Goal: Task Accomplishment & Management: Use online tool/utility

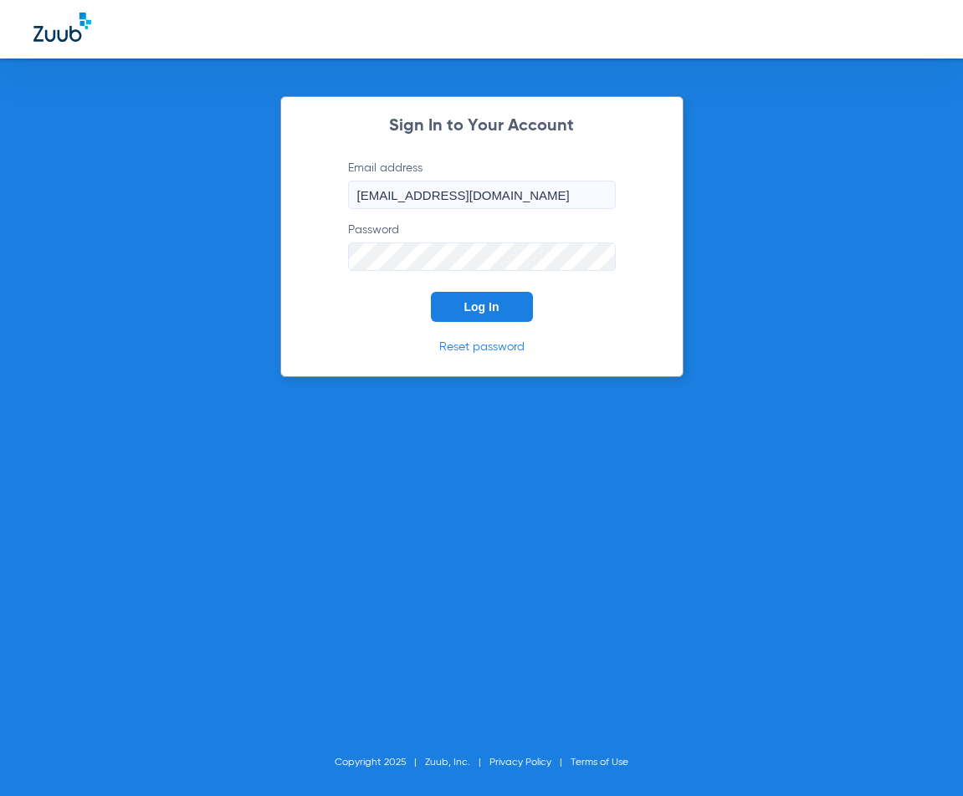
click at [471, 324] on div "Sign In to Your Account Email address [EMAIL_ADDRESS][DOMAIN_NAME] Password Log…" at bounding box center [481, 236] width 403 height 281
click at [472, 317] on button "Log In" at bounding box center [482, 307] width 102 height 30
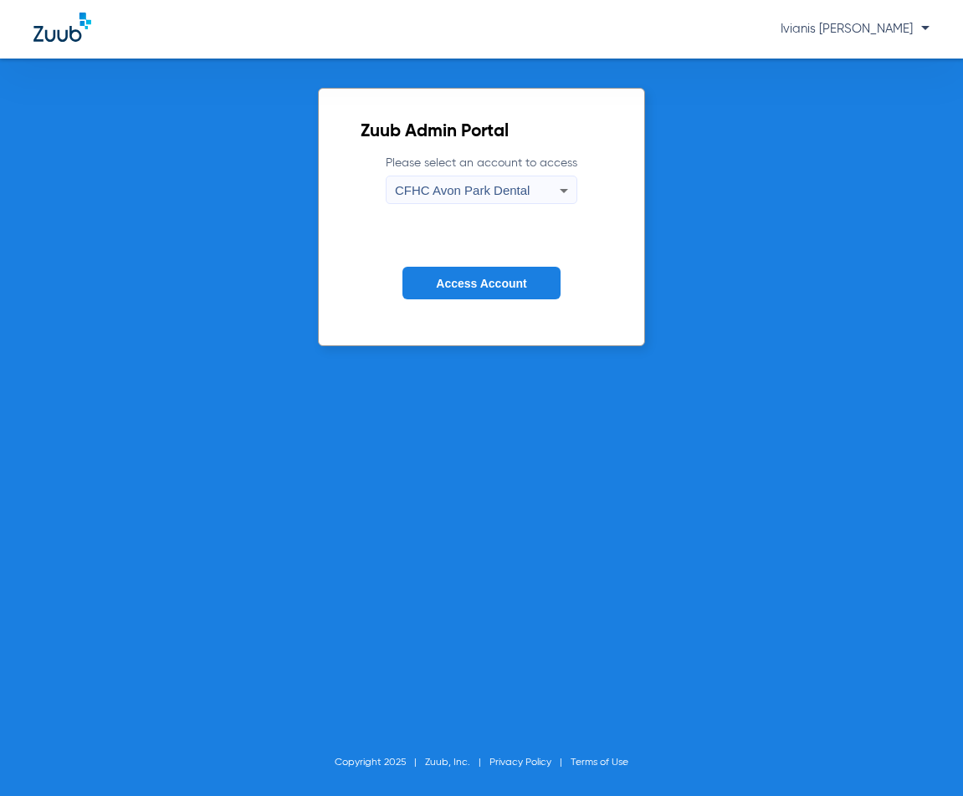
click at [530, 189] on span "CFHC Avon Park Dental" at bounding box center [462, 190] width 135 height 14
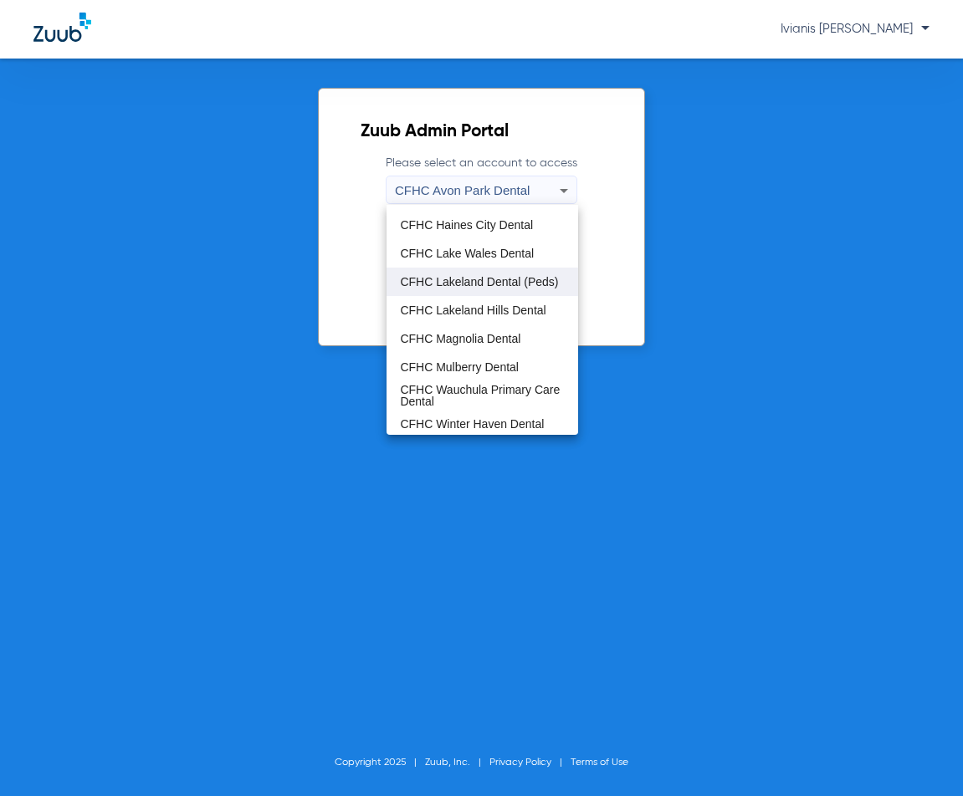
scroll to position [111, 0]
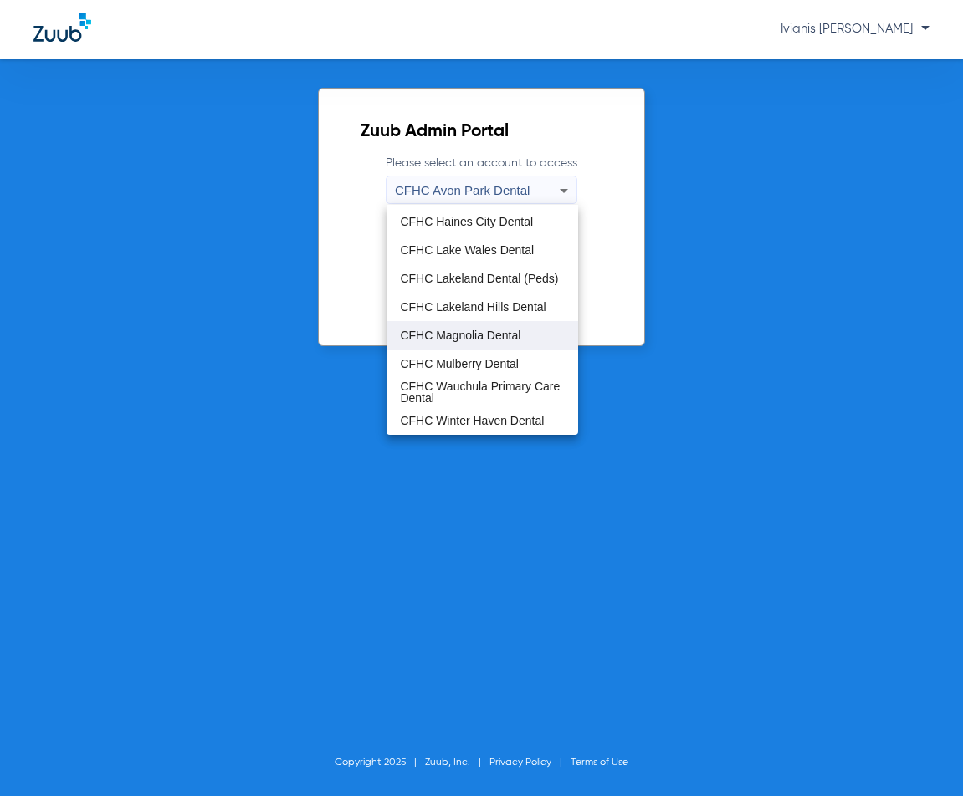
click at [483, 335] on span "CFHC Magnolia Dental" at bounding box center [460, 336] width 120 height 12
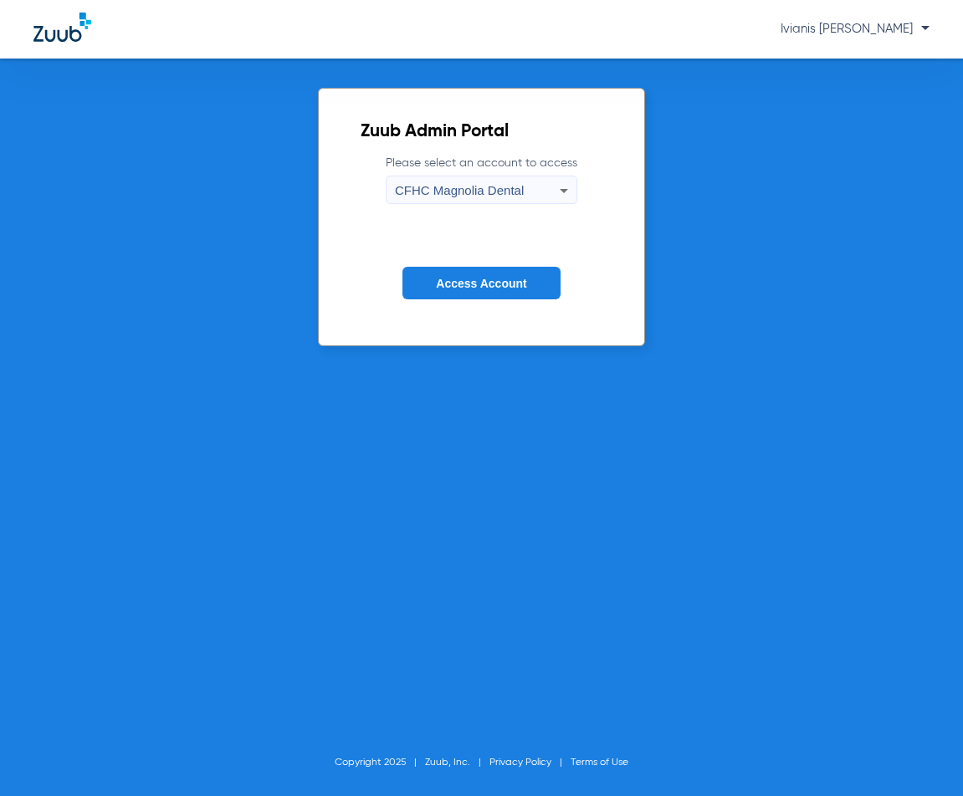
click at [483, 282] on span "Access Account" at bounding box center [481, 283] width 90 height 13
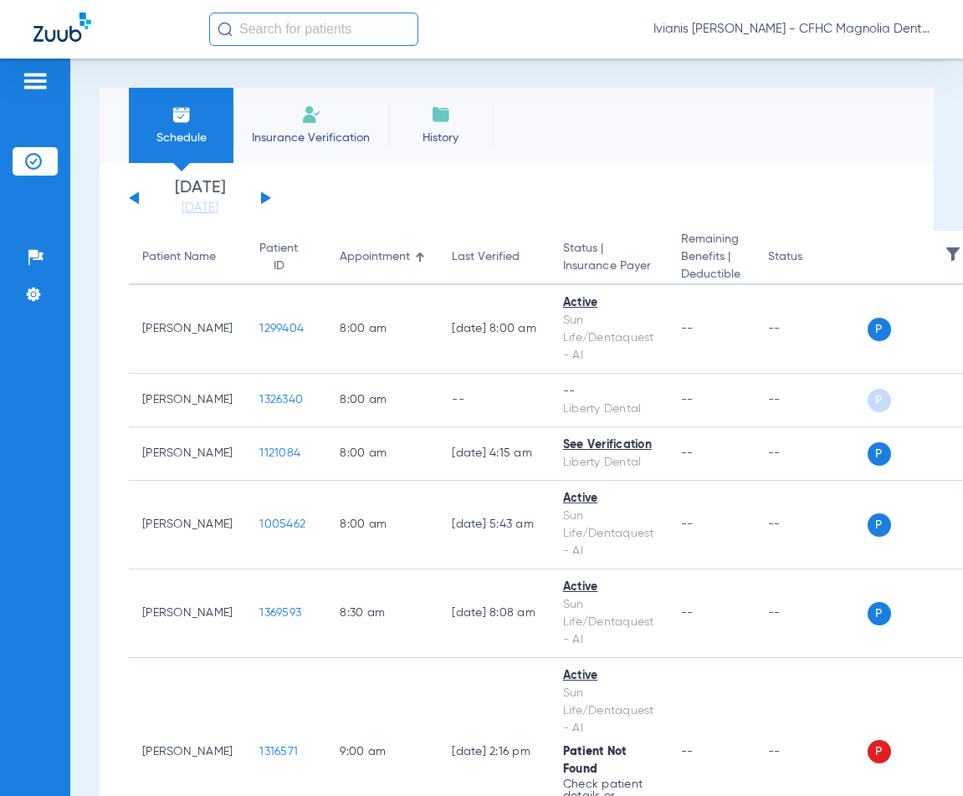
click at [267, 197] on button at bounding box center [266, 198] width 10 height 13
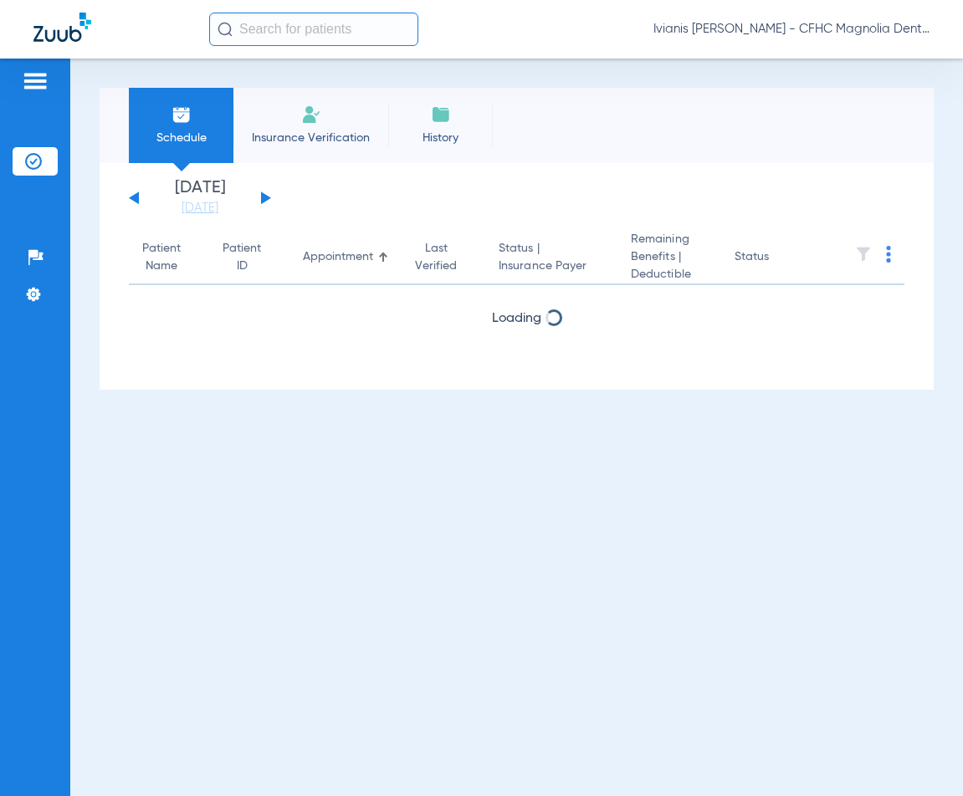
click at [267, 197] on button at bounding box center [266, 198] width 10 height 13
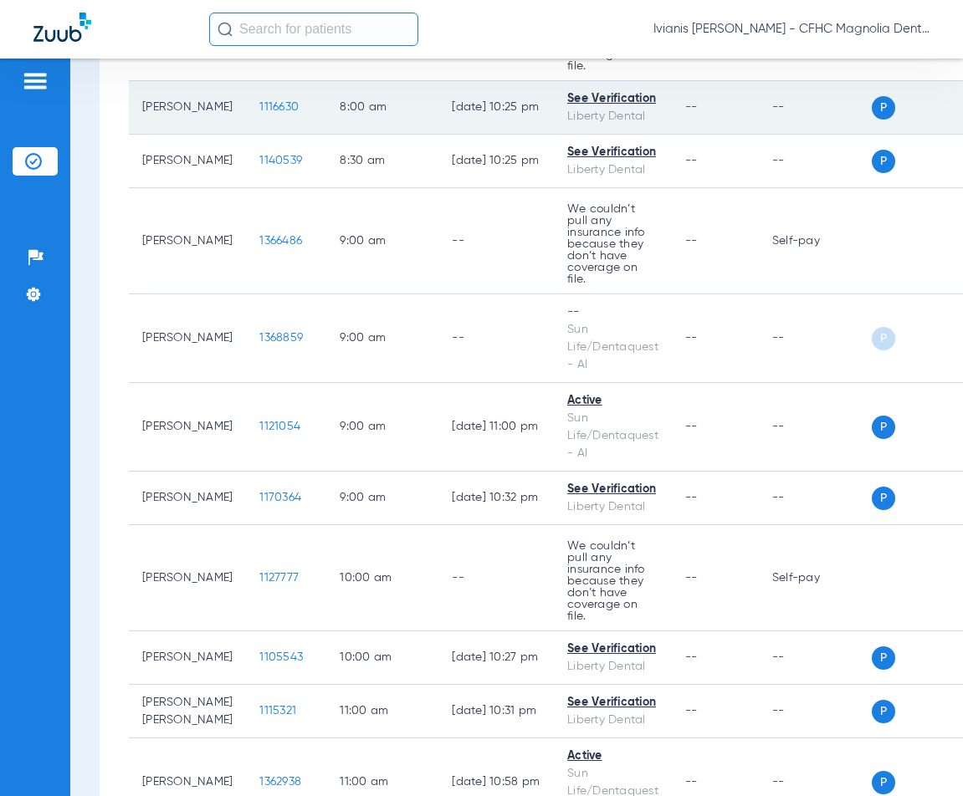
scroll to position [418, 0]
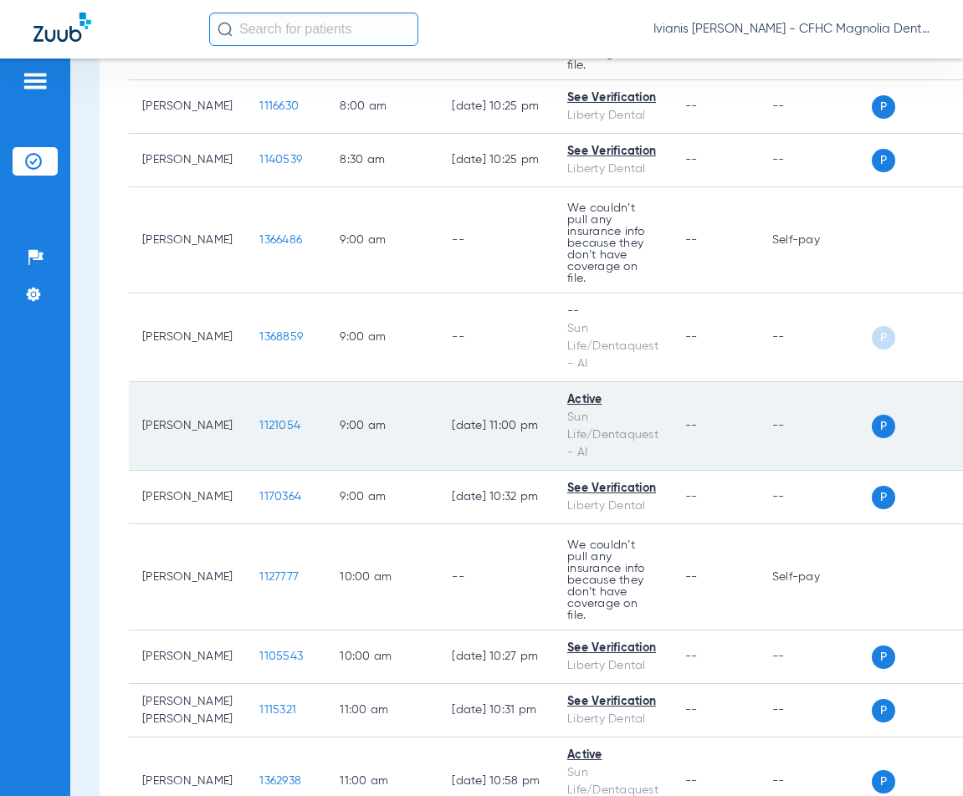
click at [259, 420] on span "1121054" at bounding box center [279, 426] width 41 height 12
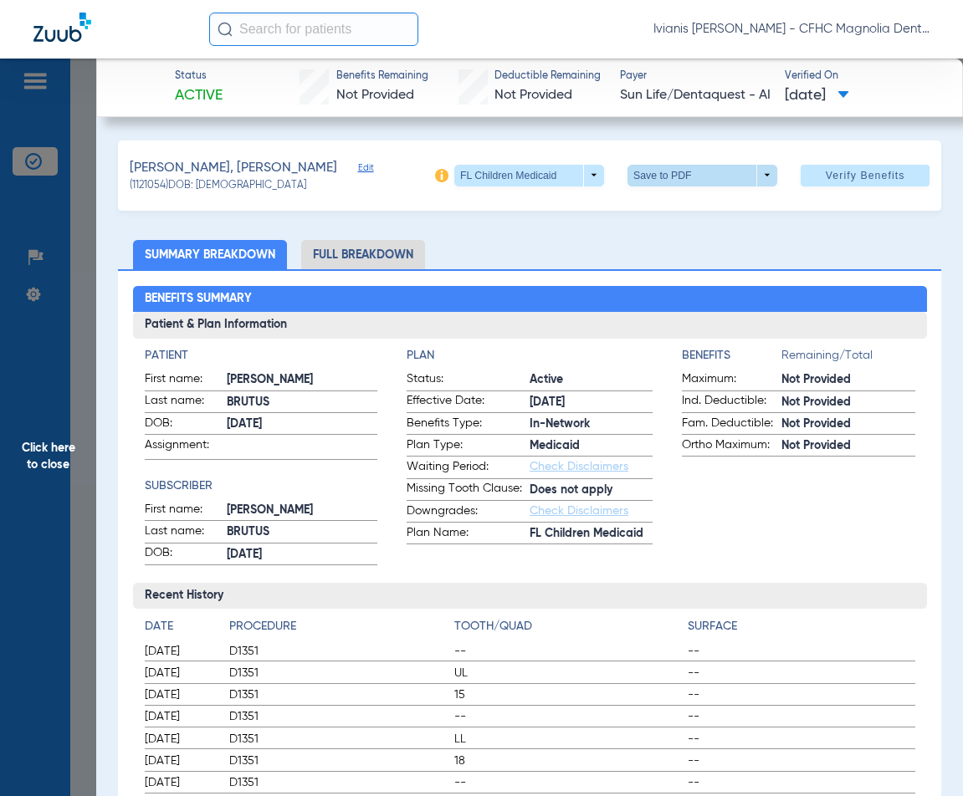
click at [684, 174] on span at bounding box center [703, 176] width 40 height 40
click at [678, 212] on span "Save to PDF" at bounding box center [696, 208] width 66 height 12
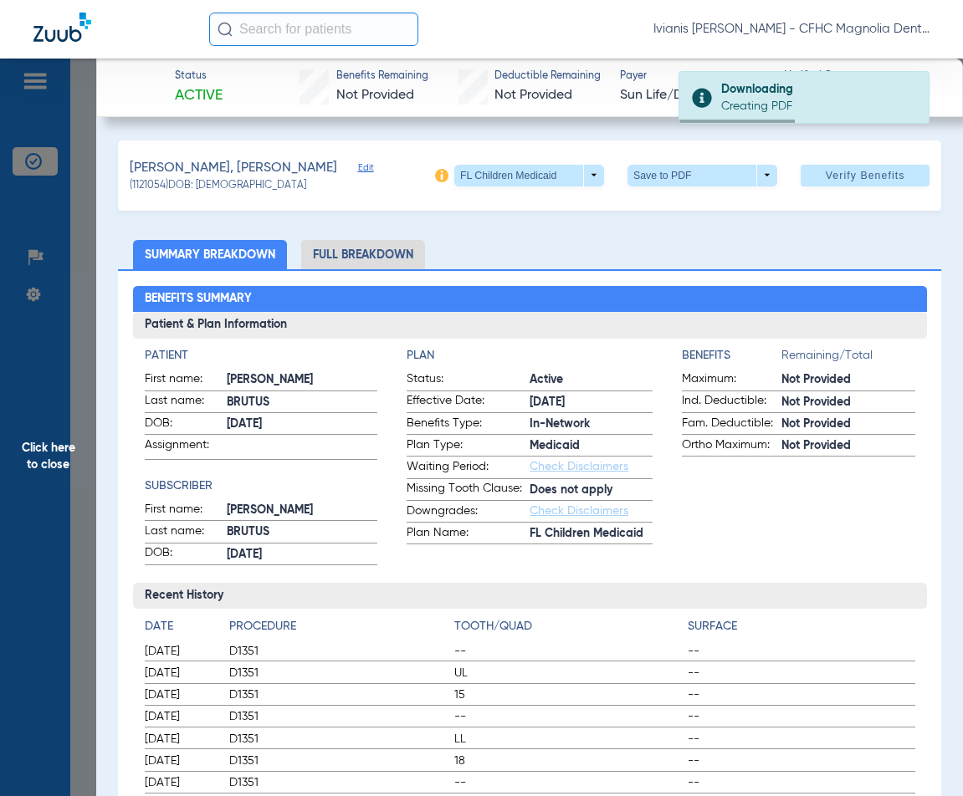
drag, startPoint x: 253, startPoint y: 187, endPoint x: 197, endPoint y: 189, distance: 55.3
click at [197, 189] on div "(1121054) DOB: [DEMOGRAPHIC_DATA]" at bounding box center [251, 186] width 243 height 15
copy span "[DATE]"
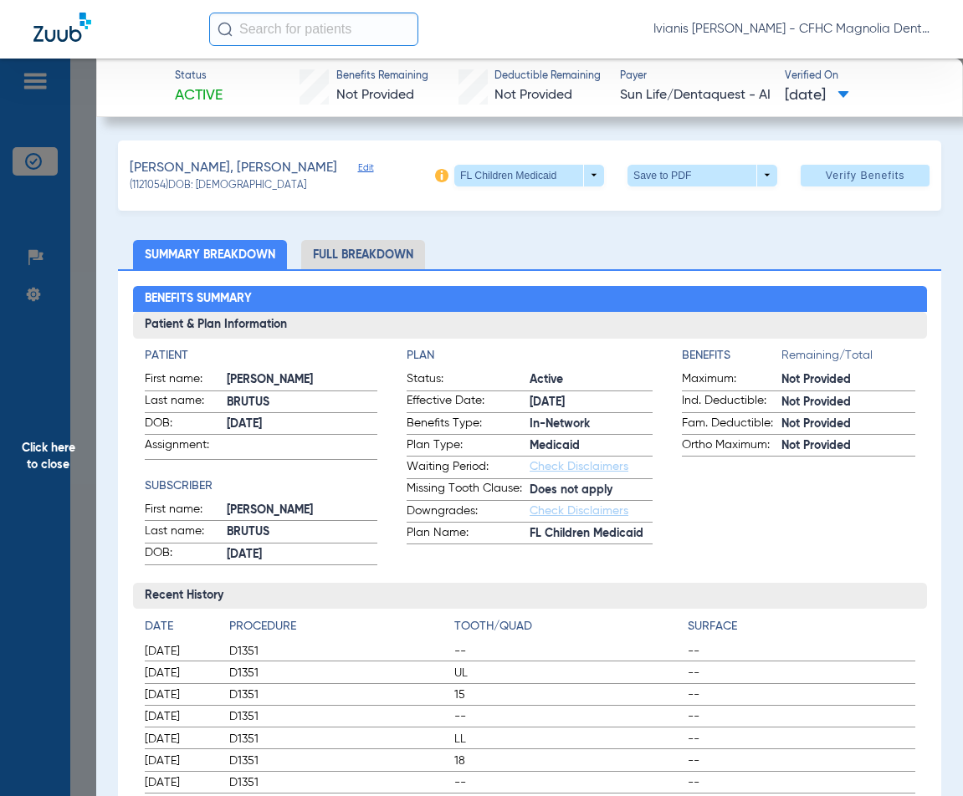
click at [83, 179] on span "Click here to close" at bounding box center [48, 457] width 96 height 796
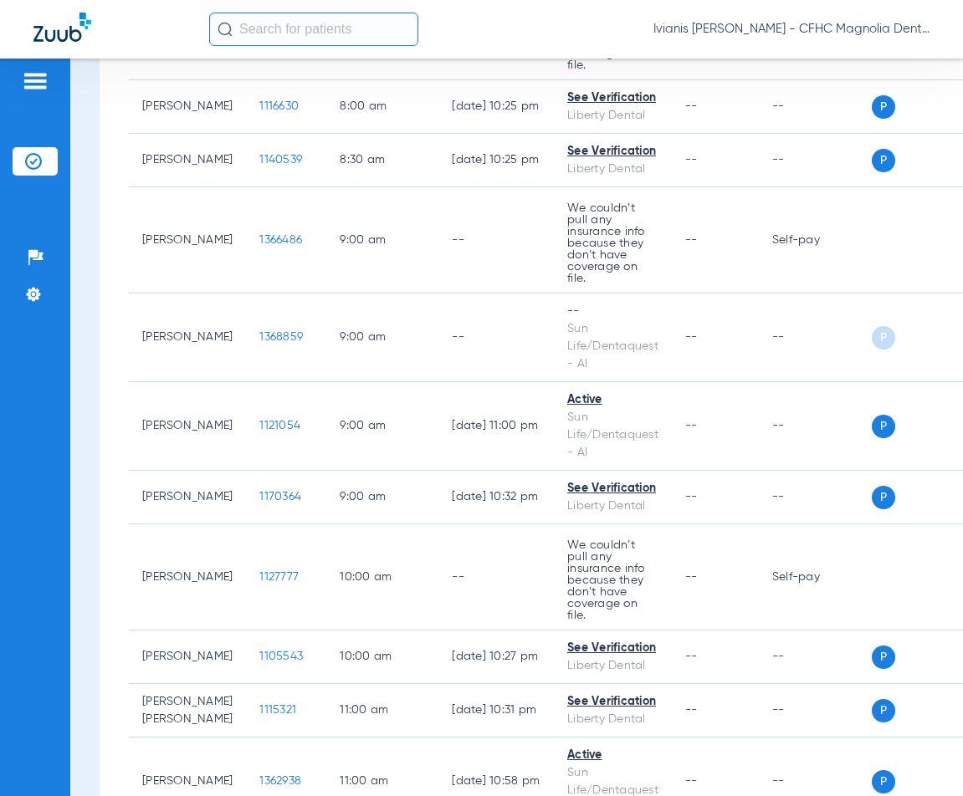
click at [54, 591] on div "Patients Insurance Verification Setup Help Center Settings" at bounding box center [35, 457] width 70 height 796
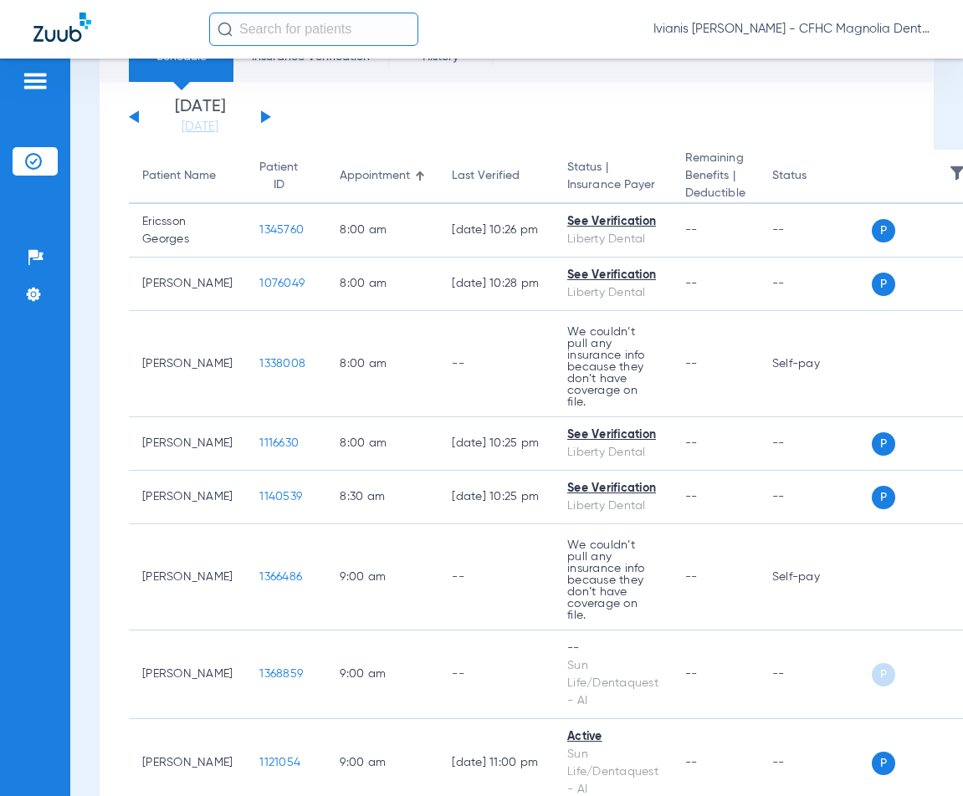
scroll to position [0, 0]
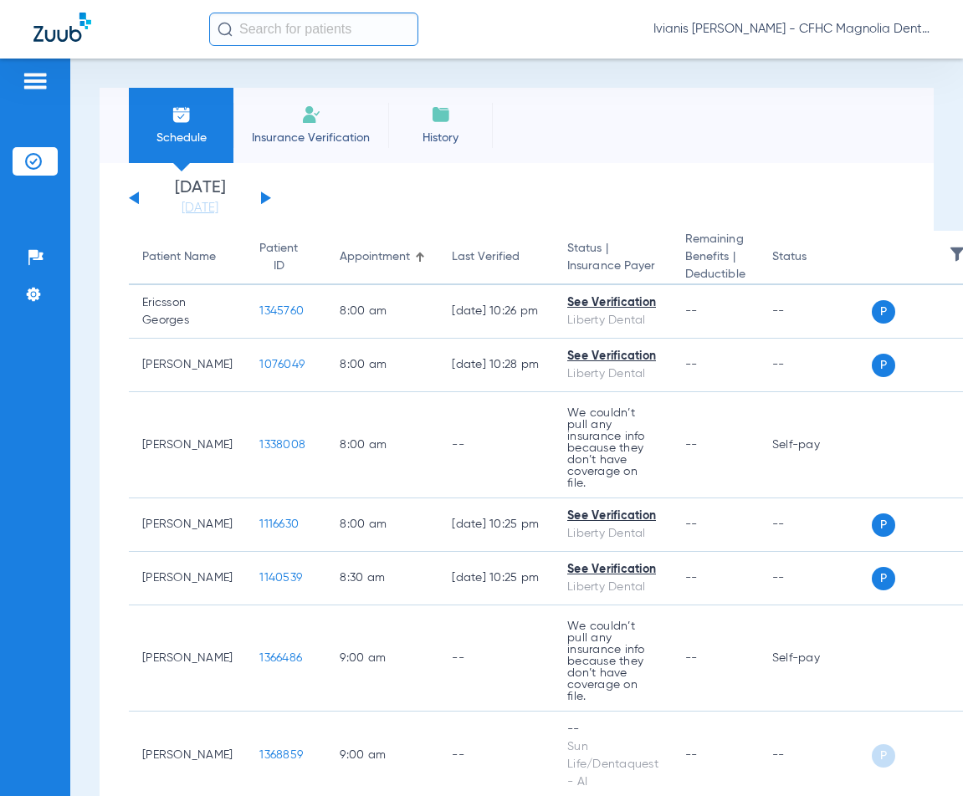
click at [344, 139] on span "Insurance Verification" at bounding box center [311, 138] width 130 height 17
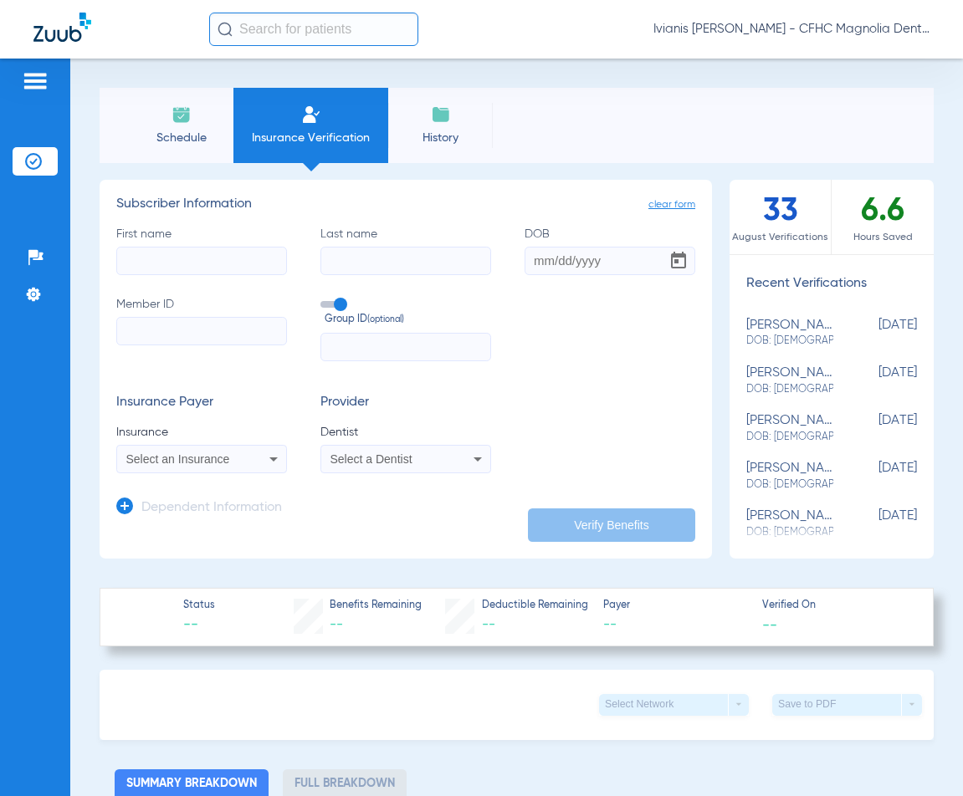
click at [160, 334] on input "Member ID" at bounding box center [201, 331] width 171 height 28
paste input "9645369436"
type input "9645369436"
click at [183, 257] on input "First name" at bounding box center [201, 261] width 171 height 28
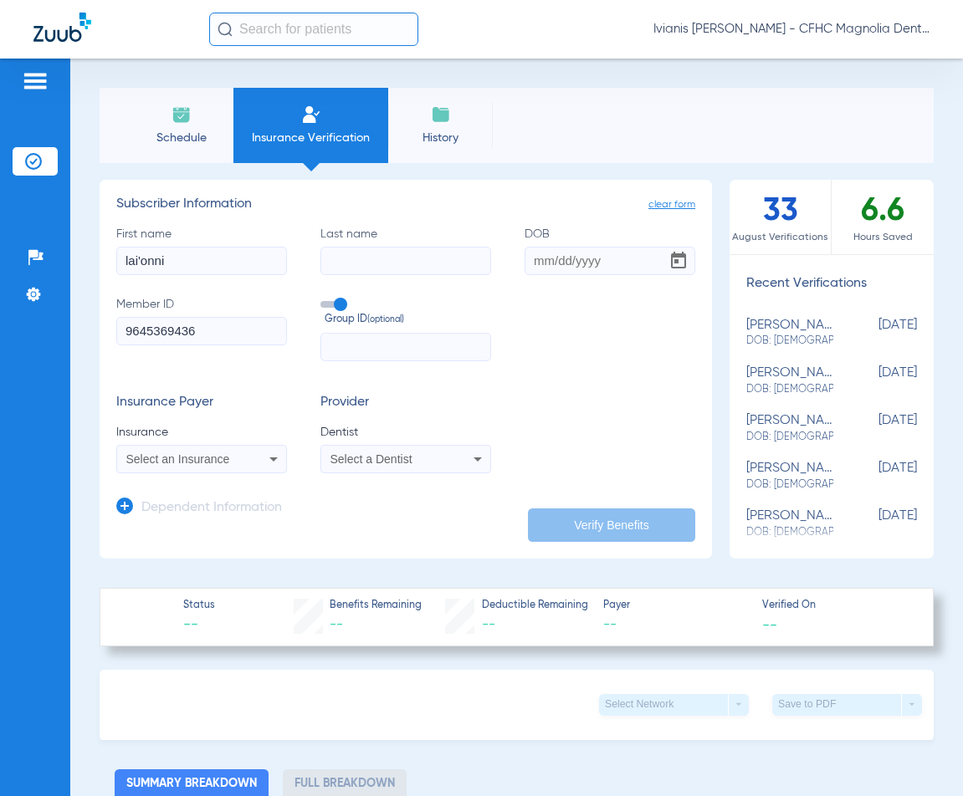
type input "lai'onni"
type input "[PERSON_NAME]"
type input "[DATE]"
click at [187, 467] on div "Select an Insurance" at bounding box center [201, 459] width 169 height 20
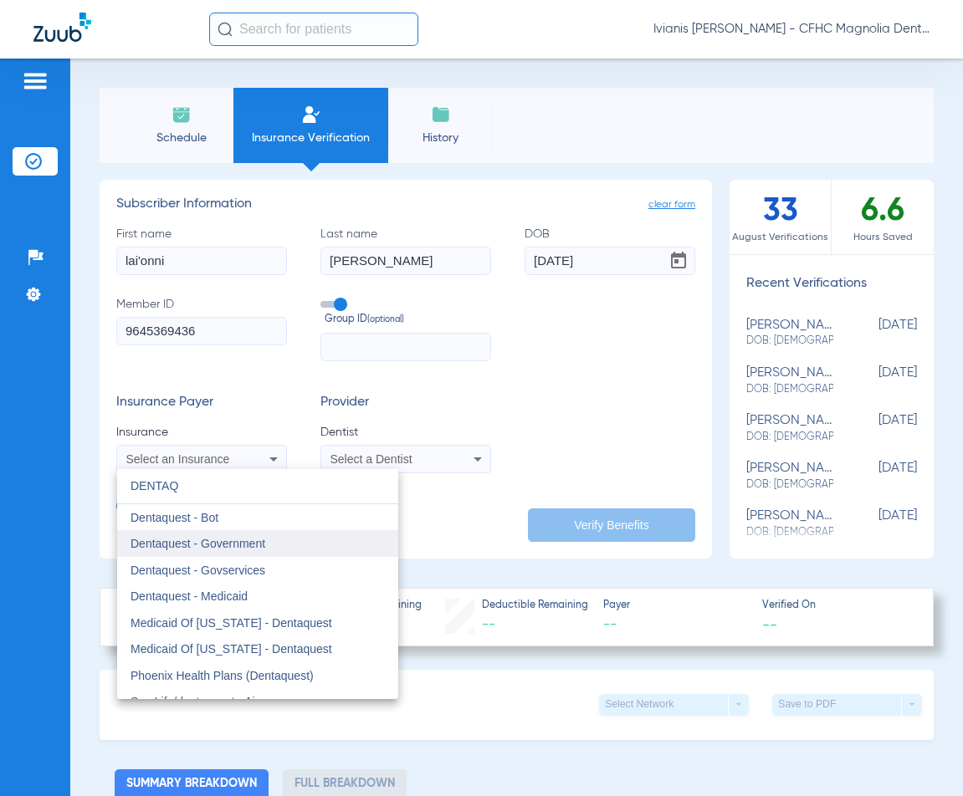
type input "DENTAQ"
click at [243, 542] on span "Dentaquest - Government" at bounding box center [197, 543] width 135 height 13
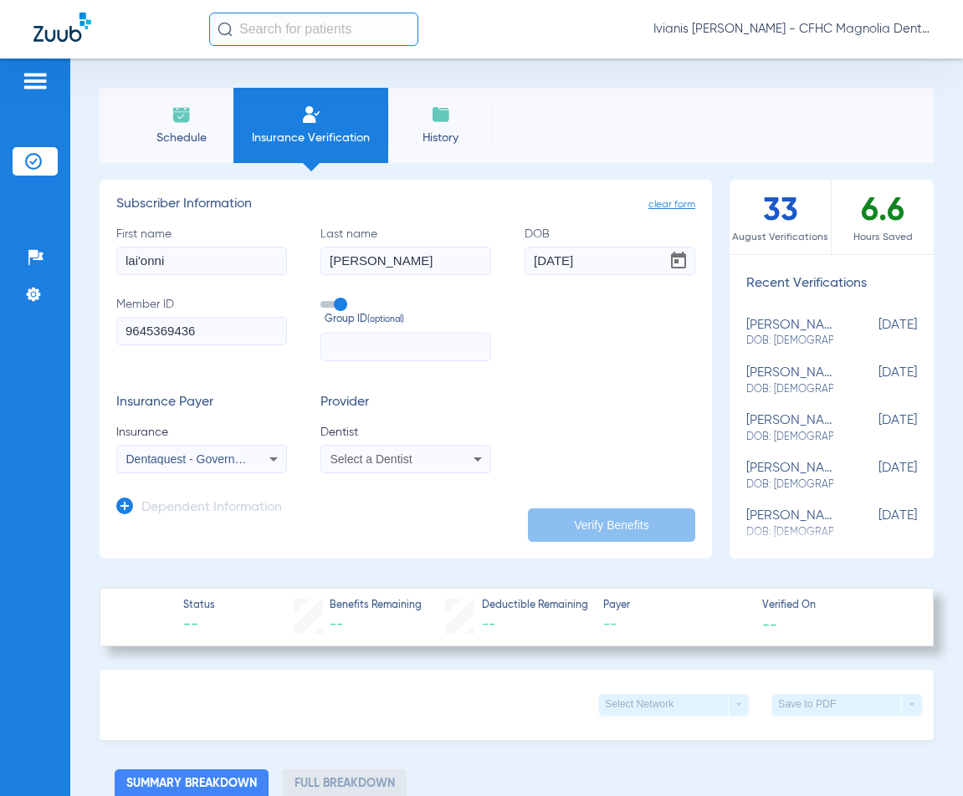
click at [371, 458] on span "Select a Dentist" at bounding box center [371, 459] width 82 height 13
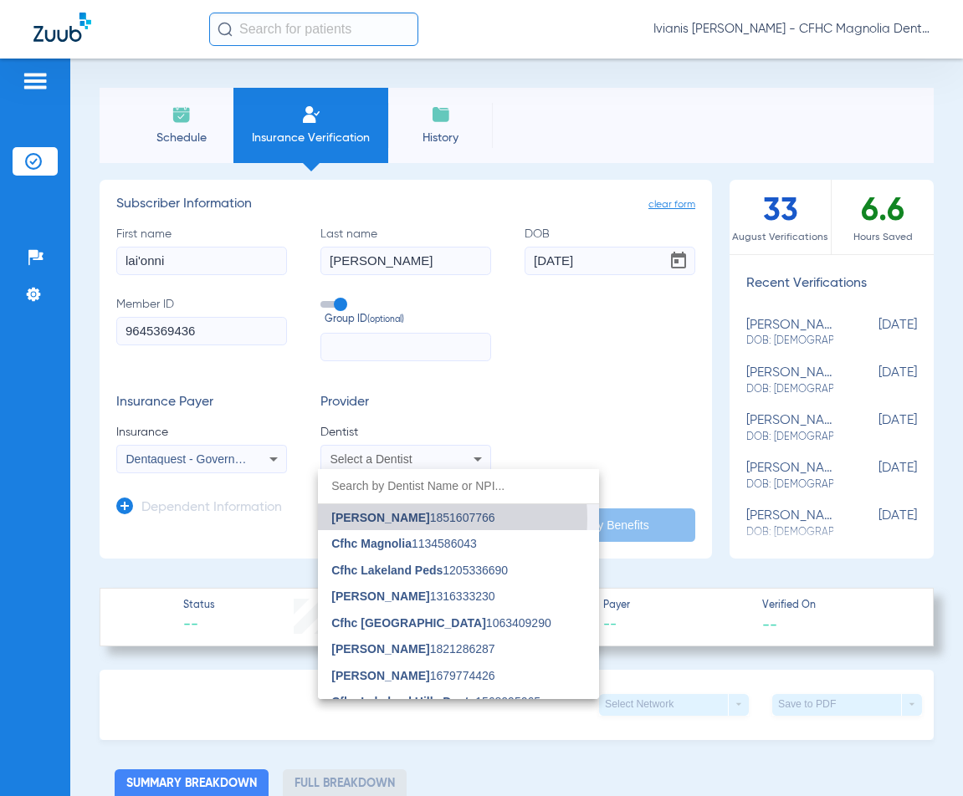
click at [402, 519] on span "[PERSON_NAME]" at bounding box center [380, 517] width 98 height 13
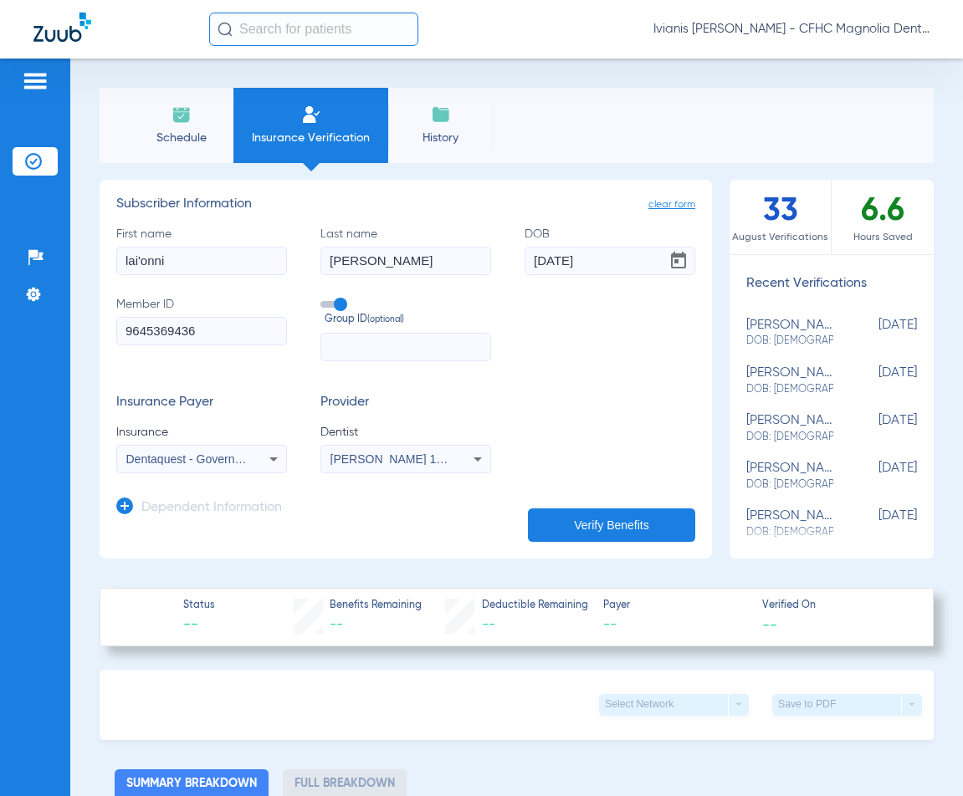
click at [640, 516] on button "Verify Benefits" at bounding box center [611, 525] width 167 height 33
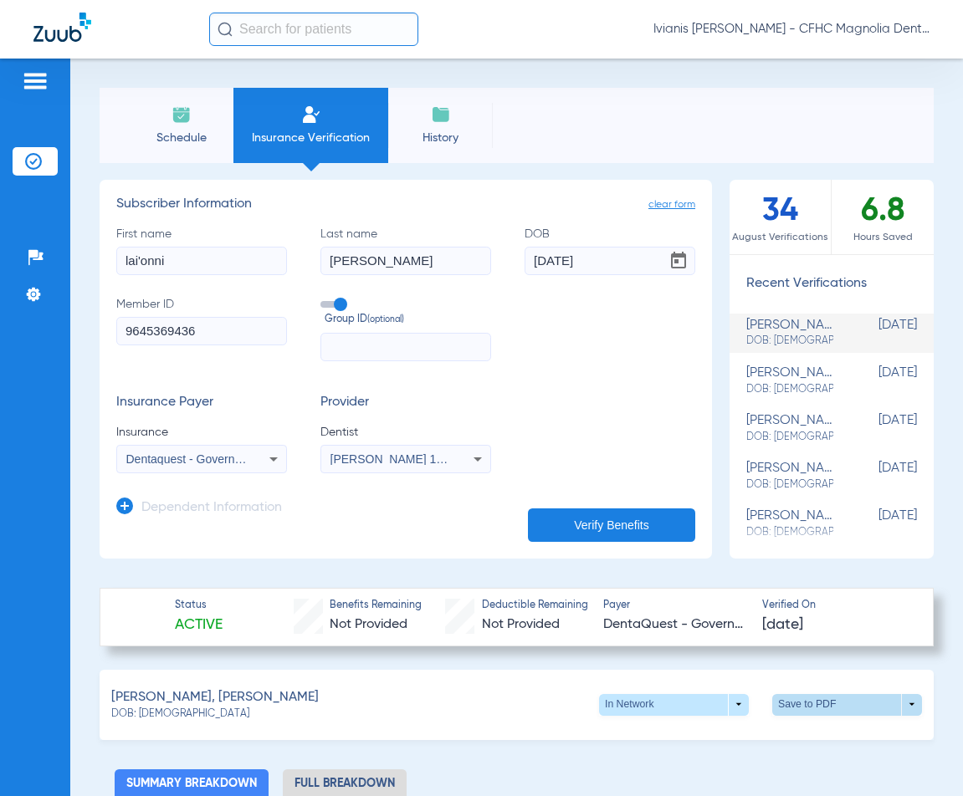
click at [827, 699] on span at bounding box center [847, 705] width 40 height 40
click at [738, 741] on span "Save to PDF" at bounding box center [709, 736] width 66 height 12
drag, startPoint x: 197, startPoint y: 713, endPoint x: 140, endPoint y: 716, distance: 57.0
click at [140, 716] on div "DOB: [DEMOGRAPHIC_DATA]" at bounding box center [214, 715] width 207 height 15
copy span "[DATE]"
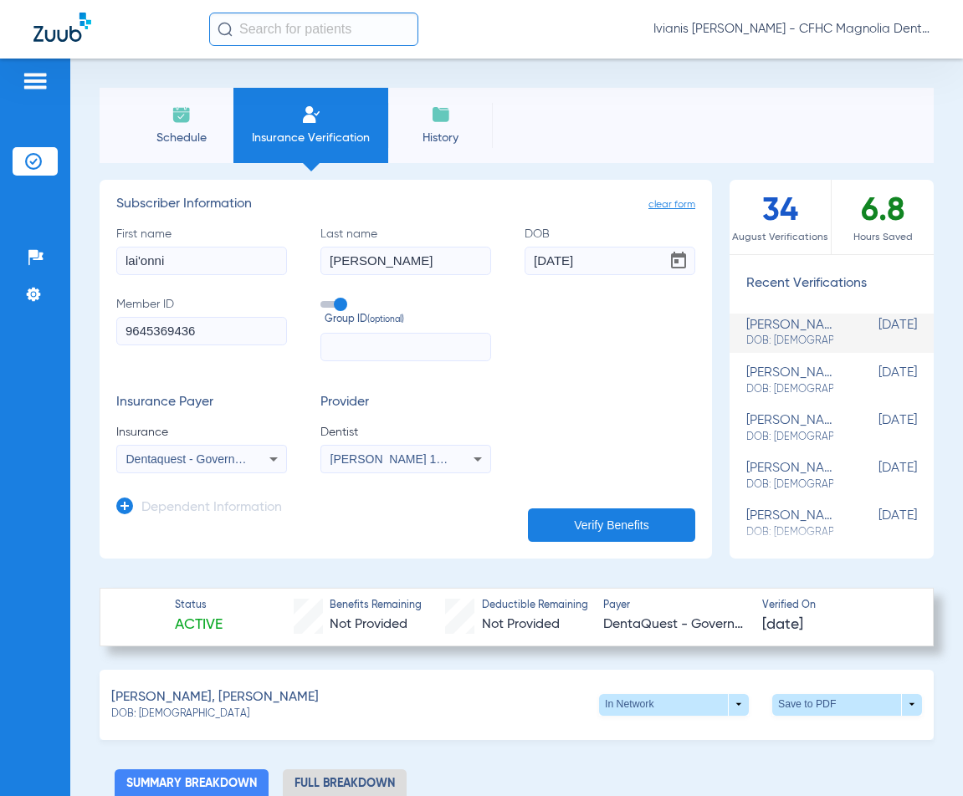
click at [168, 145] on span "Schedule" at bounding box center [180, 138] width 79 height 17
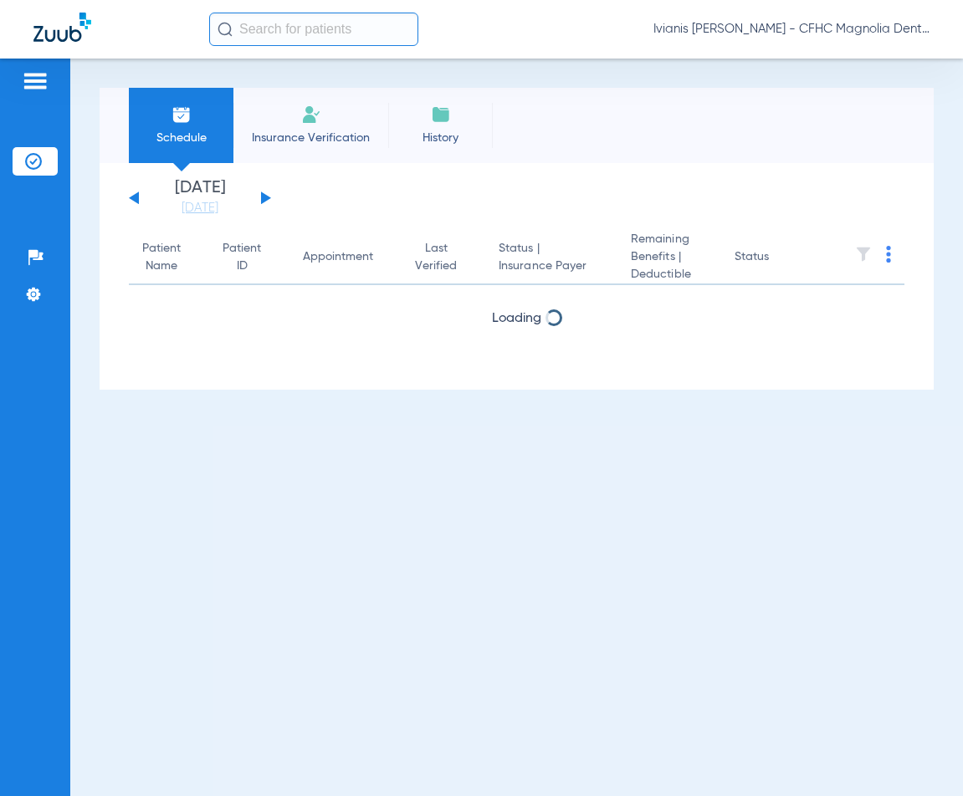
click at [284, 141] on span "Insurance Verification" at bounding box center [311, 138] width 130 height 17
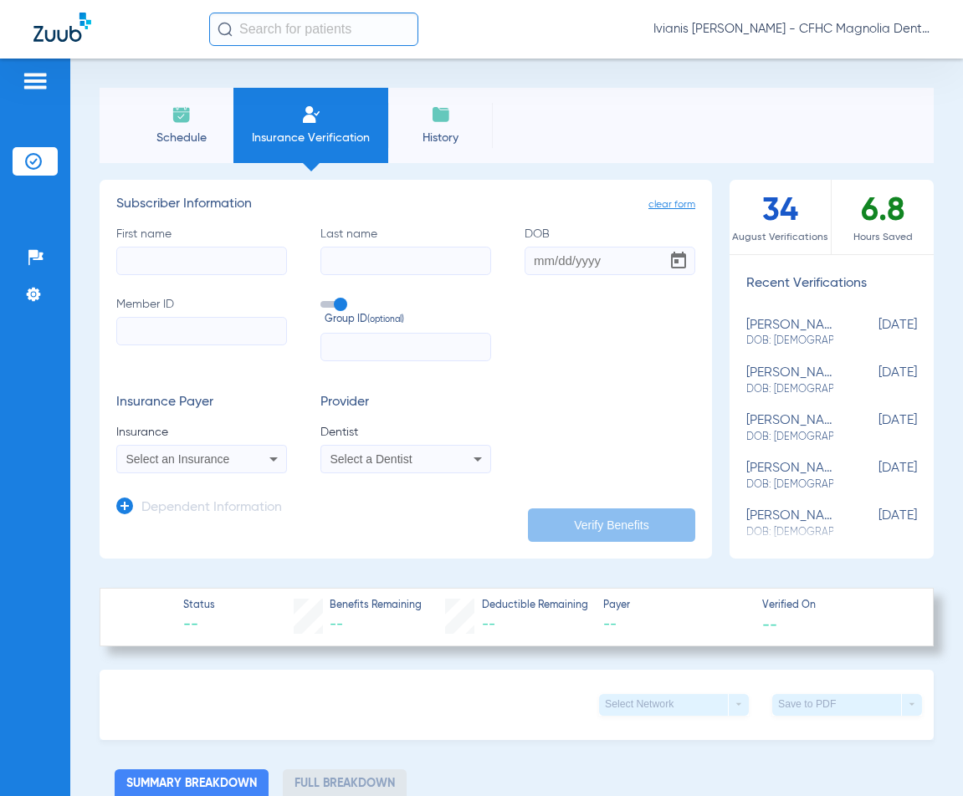
click at [161, 317] on input "Member ID" at bounding box center [201, 331] width 171 height 28
paste input "9662636391"
type input "9662636391"
click at [166, 248] on input "First name" at bounding box center [201, 261] width 171 height 28
type input "SADIS"
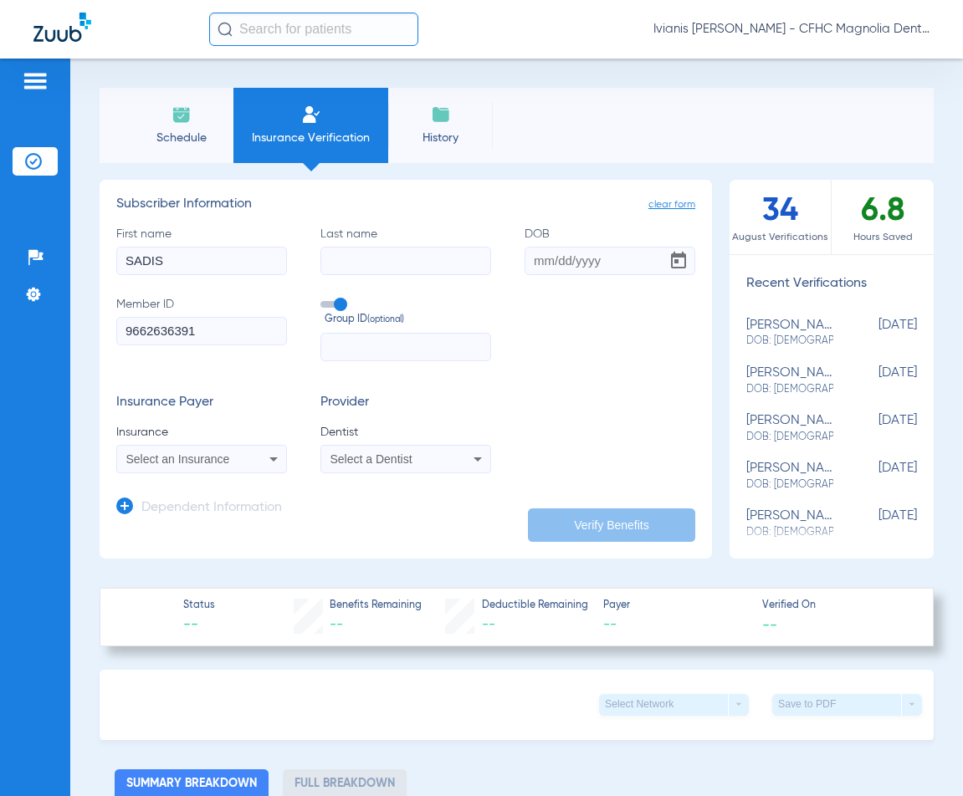
click at [256, 594] on div "Status -- Benefits Remaining -- Deductible Remaining -- Payer -- Verified On --" at bounding box center [517, 617] width 834 height 59
click at [372, 263] on input "Last name" at bounding box center [405, 261] width 171 height 28
type input "[PERSON_NAME]"
type input "[DATE]"
click at [236, 464] on div "Select an Insurance" at bounding box center [186, 459] width 121 height 12
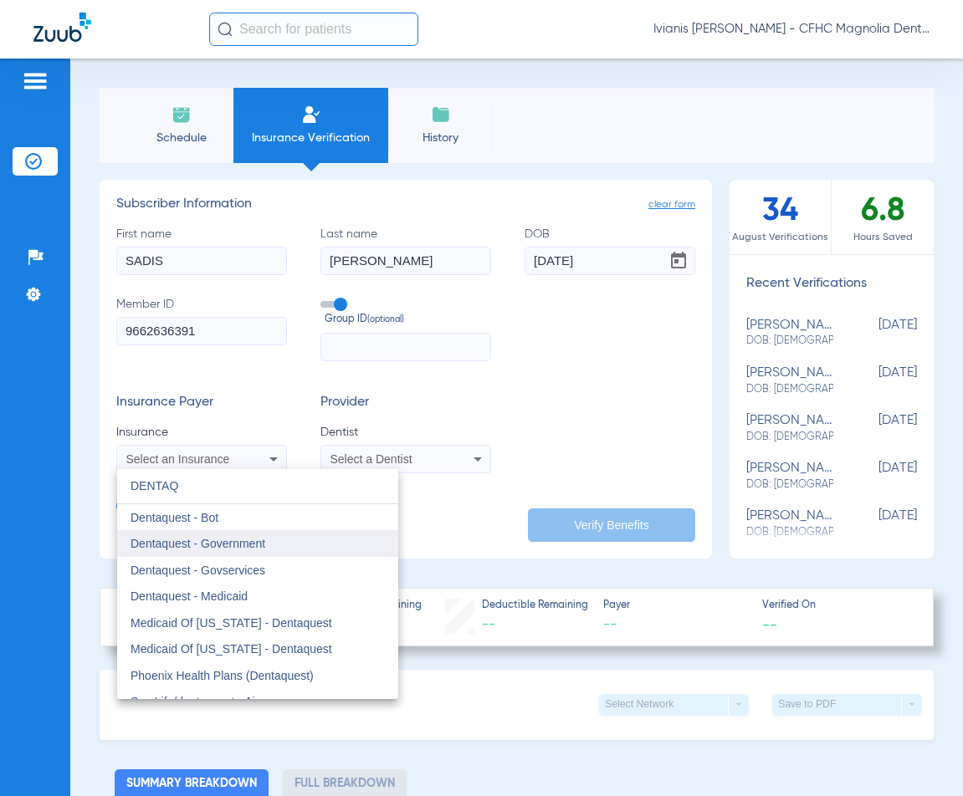
type input "DENTAQ"
click at [247, 540] on span "Dentaquest - Government" at bounding box center [197, 543] width 135 height 13
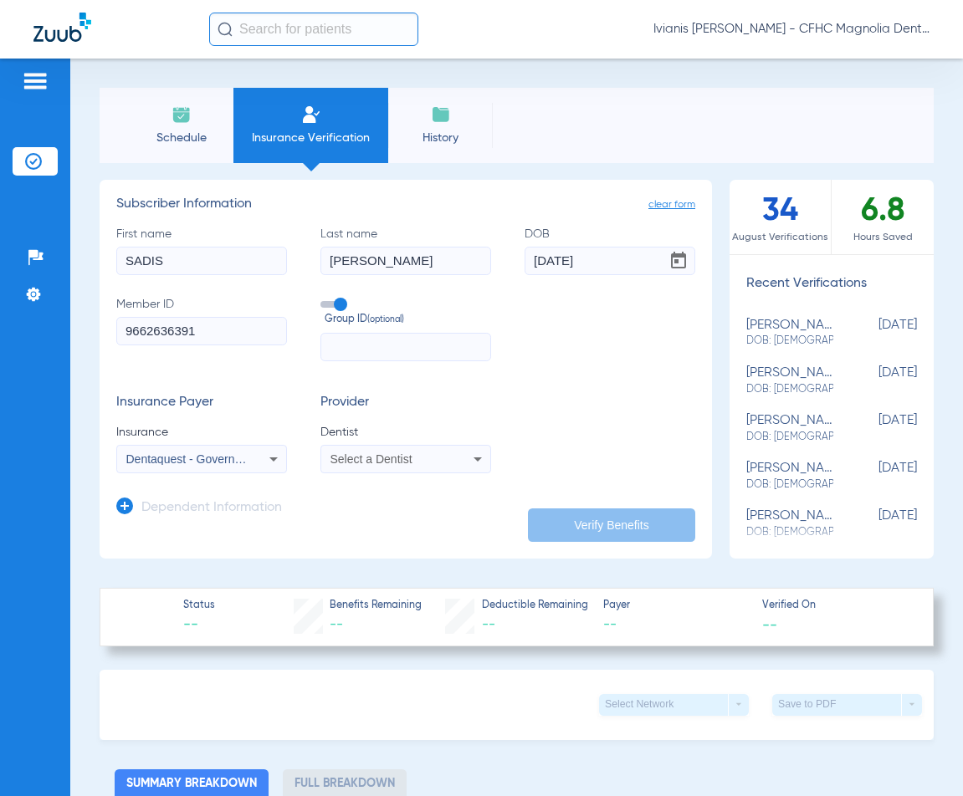
click at [396, 454] on span "Select a Dentist" at bounding box center [371, 459] width 82 height 13
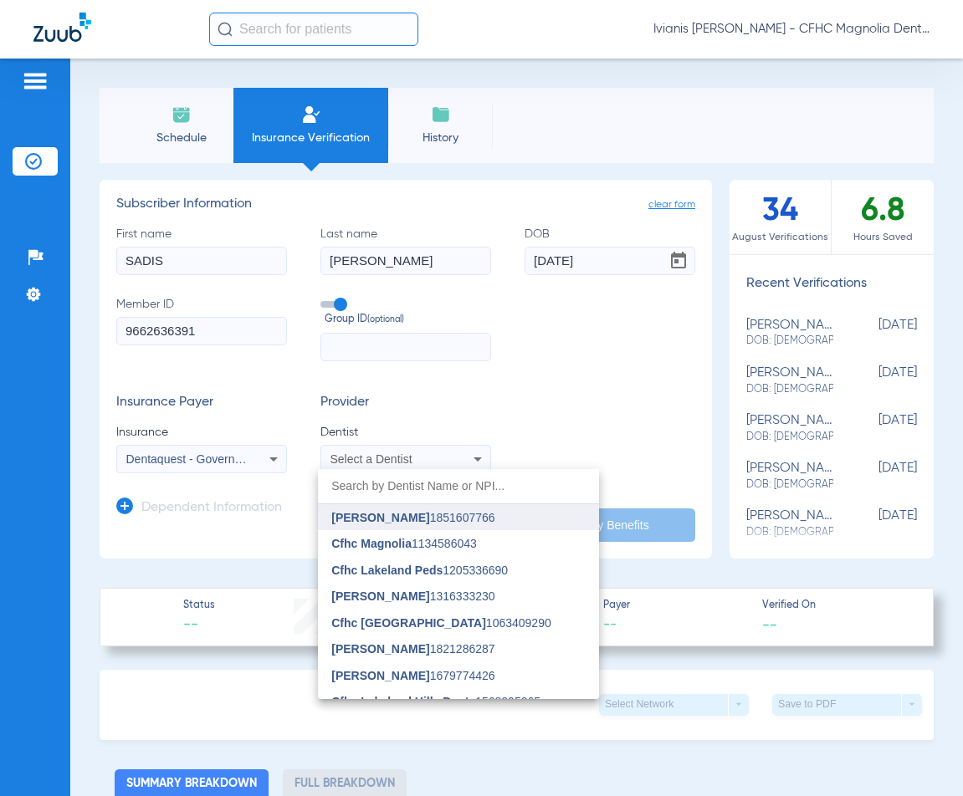
click at [406, 518] on span "[PERSON_NAME]" at bounding box center [380, 517] width 98 height 13
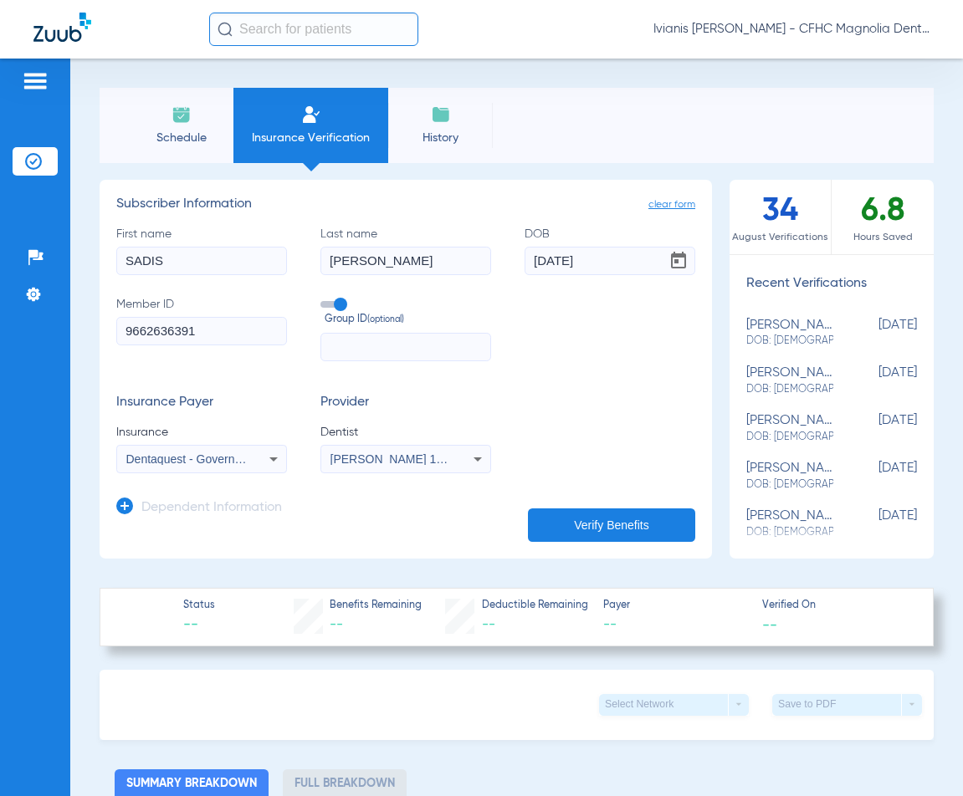
click at [609, 523] on button "Verify Benefits" at bounding box center [611, 525] width 167 height 33
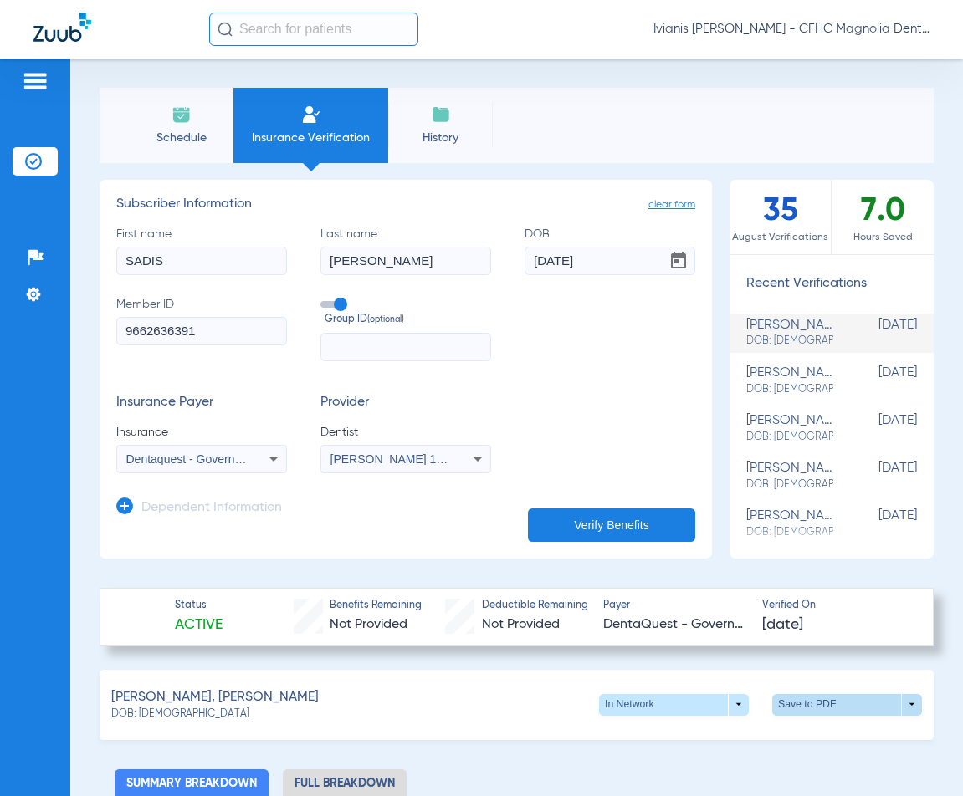
click at [827, 706] on span at bounding box center [847, 705] width 40 height 40
click at [717, 734] on span "Save to PDF" at bounding box center [709, 736] width 66 height 12
click at [542, 365] on form "First name [PERSON_NAME] Last name [PERSON_NAME] DOB [DEMOGRAPHIC_DATA] Member …" at bounding box center [405, 350] width 579 height 248
drag, startPoint x: 196, startPoint y: 715, endPoint x: 138, endPoint y: 719, distance: 57.9
click at [138, 719] on div "DOB: [DEMOGRAPHIC_DATA]" at bounding box center [214, 715] width 207 height 15
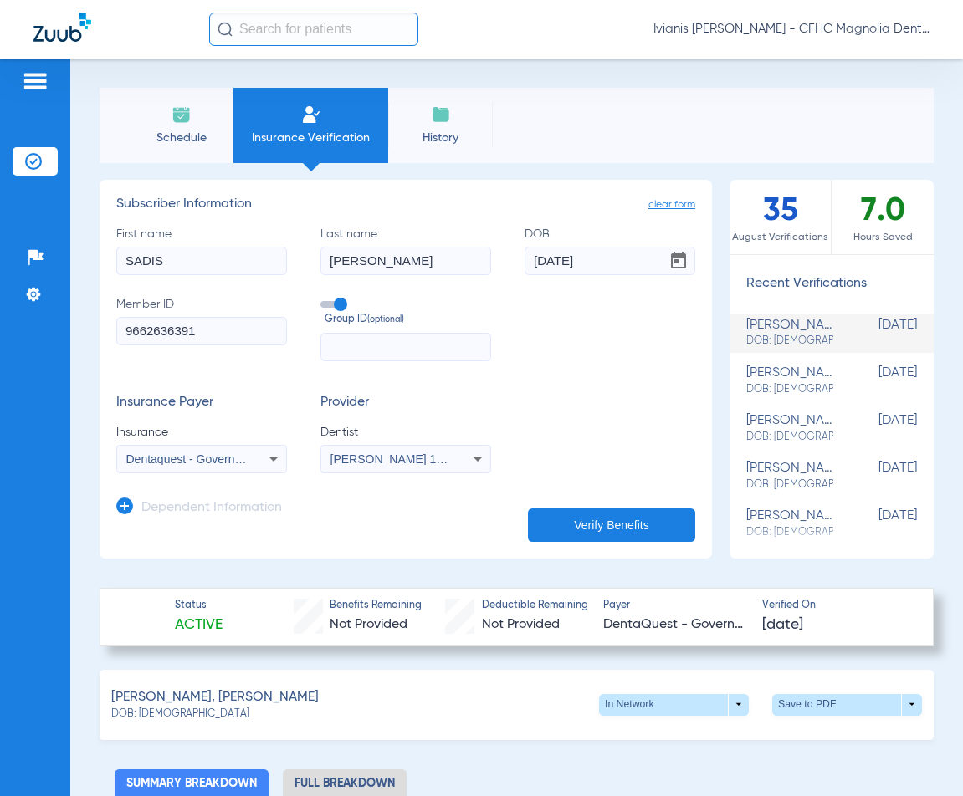
copy span "[DATE]"
click at [893, 103] on div "Schedule Insurance Verification History Last Appt. Sync Time: [DATE] - 11:05 AM" at bounding box center [517, 125] width 834 height 75
click at [175, 118] on img at bounding box center [181, 115] width 20 height 20
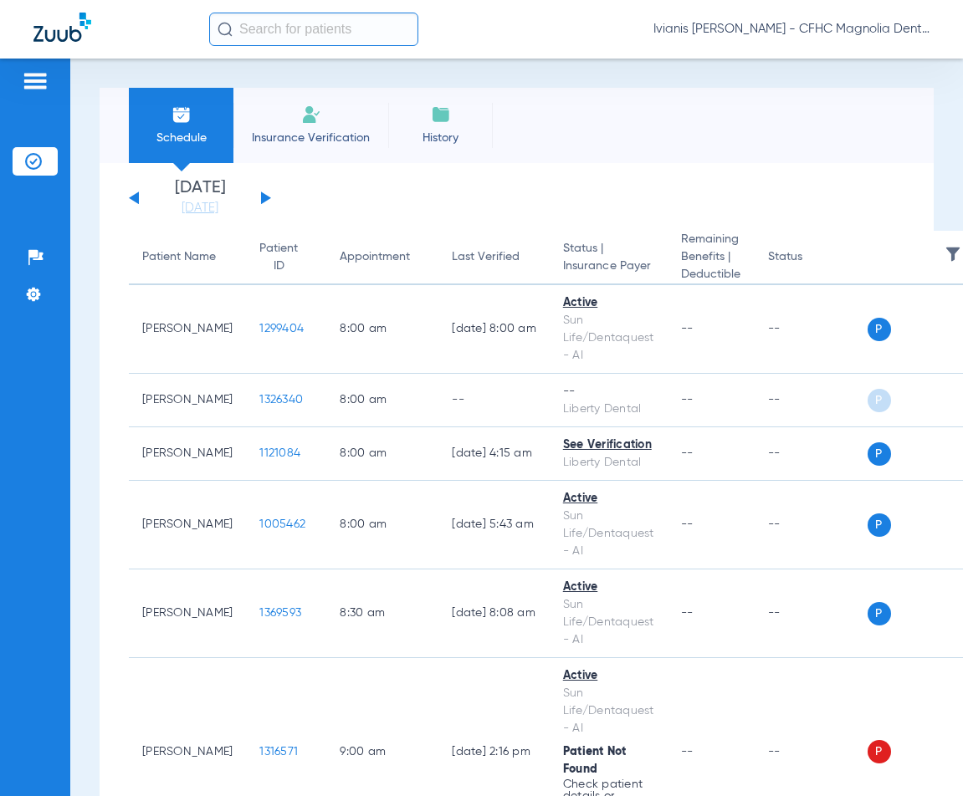
click at [308, 146] on li "Insurance Verification" at bounding box center [310, 125] width 155 height 75
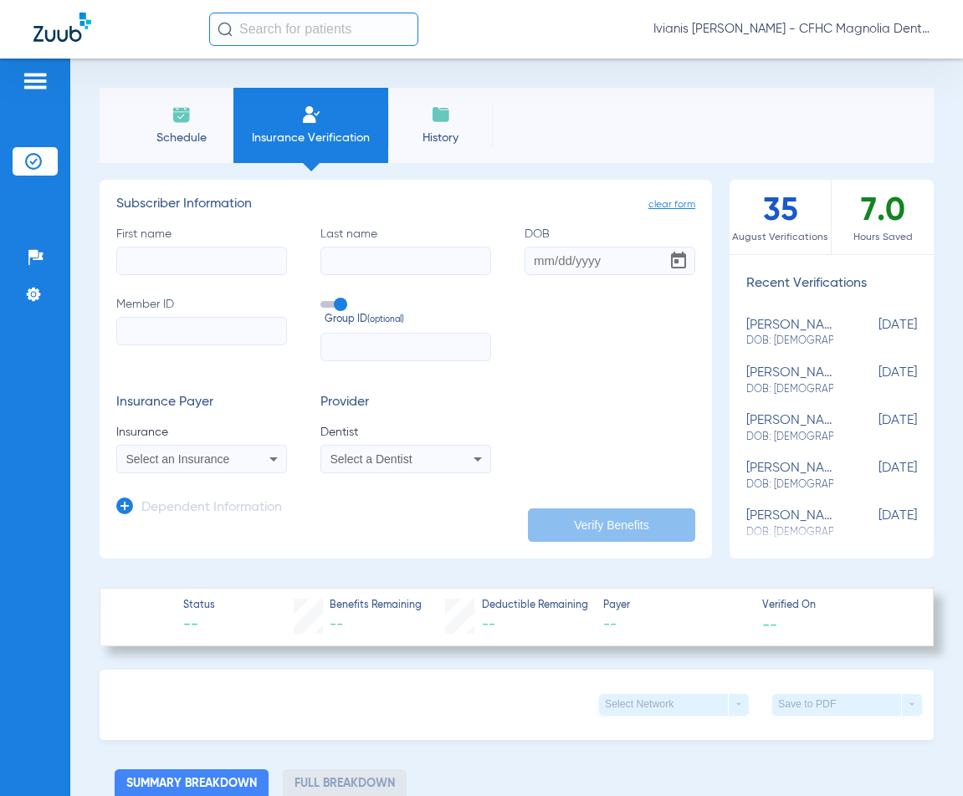
click at [182, 331] on input "Member ID" at bounding box center [201, 331] width 171 height 28
paste input "9631156575"
type input "9631156575"
click at [175, 467] on div "Select an Insurance" at bounding box center [201, 459] width 169 height 20
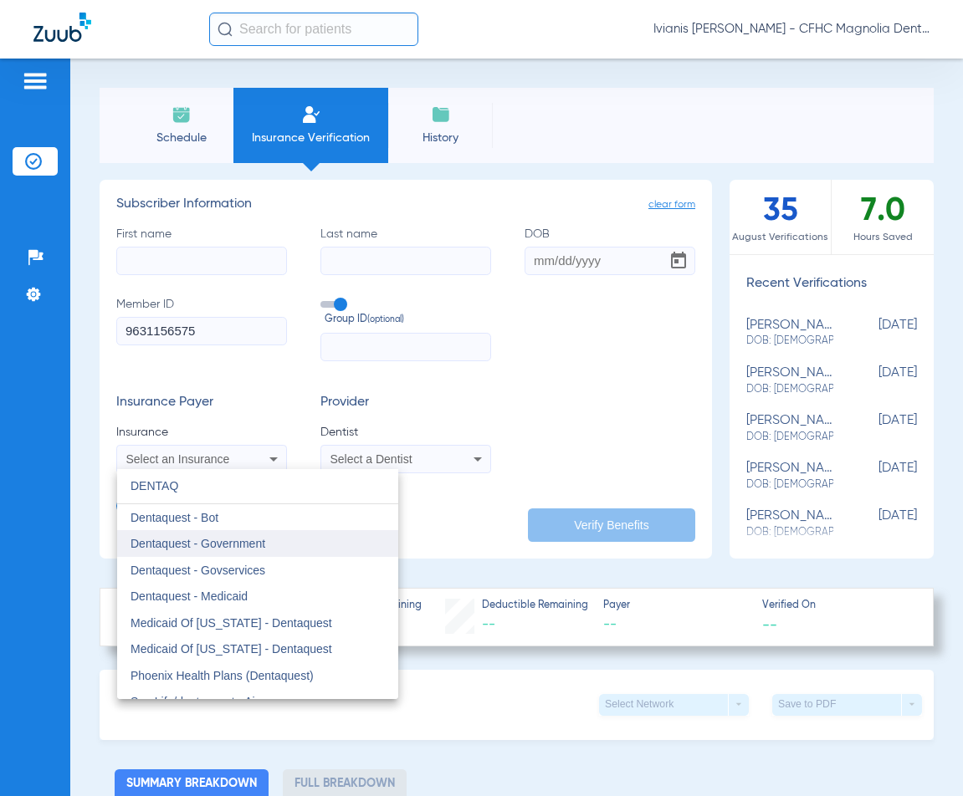
type input "DENTAQ"
click at [244, 540] on span "Dentaquest - Government" at bounding box center [197, 543] width 135 height 13
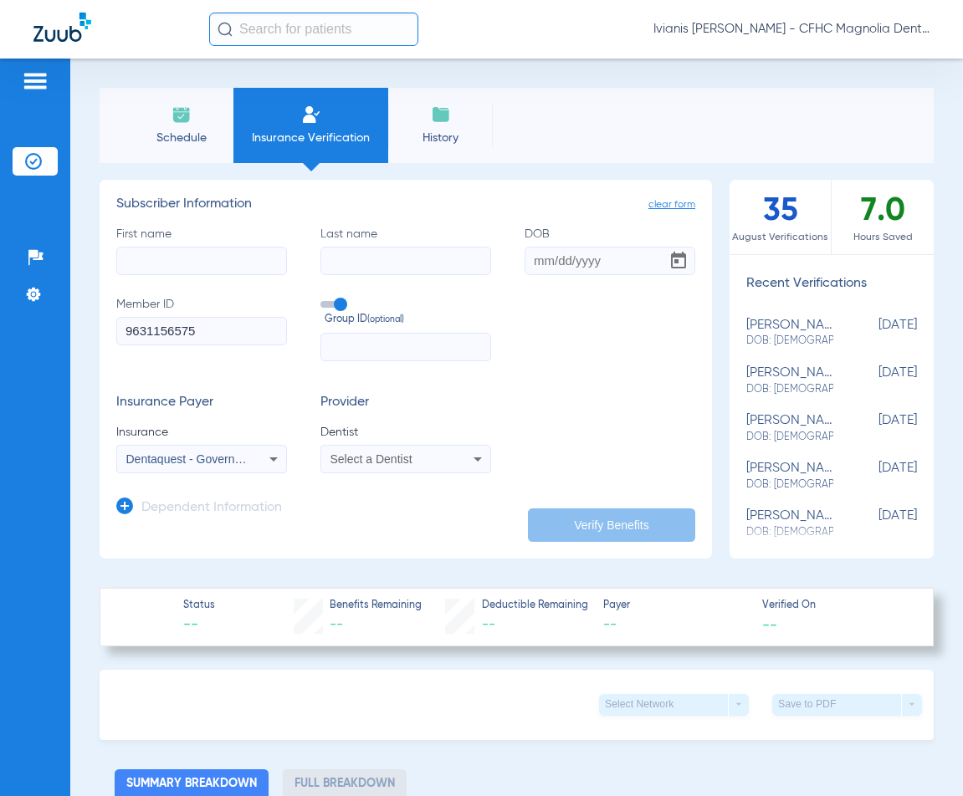
click at [417, 451] on div "Select a Dentist" at bounding box center [405, 459] width 169 height 20
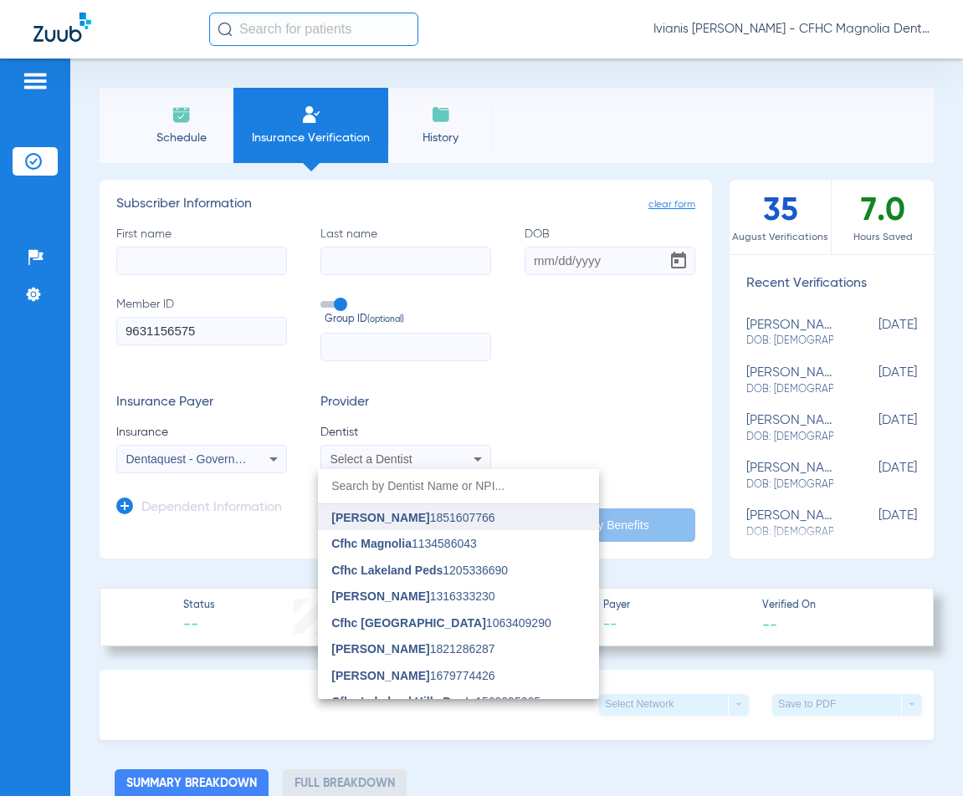
click at [422, 527] on mat-option "[PERSON_NAME] 1851607766" at bounding box center [458, 517] width 281 height 27
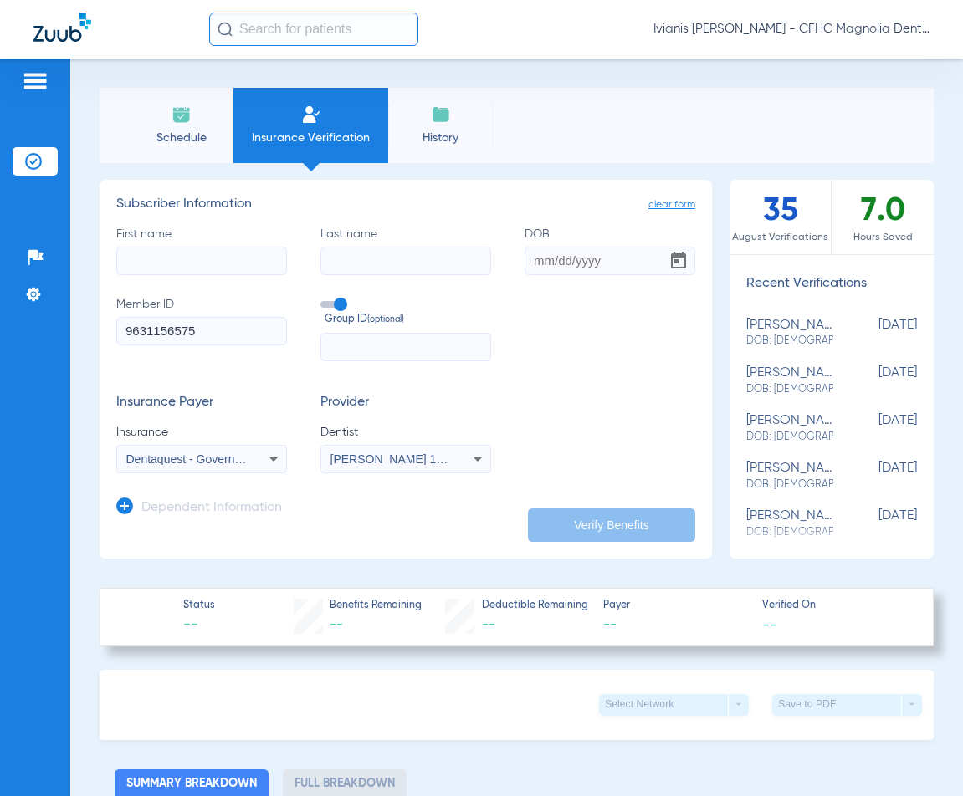
click at [223, 264] on input "First name" at bounding box center [201, 261] width 171 height 28
click at [225, 263] on input "First name Required" at bounding box center [201, 261] width 171 height 28
type input "[PERSON_NAME]"
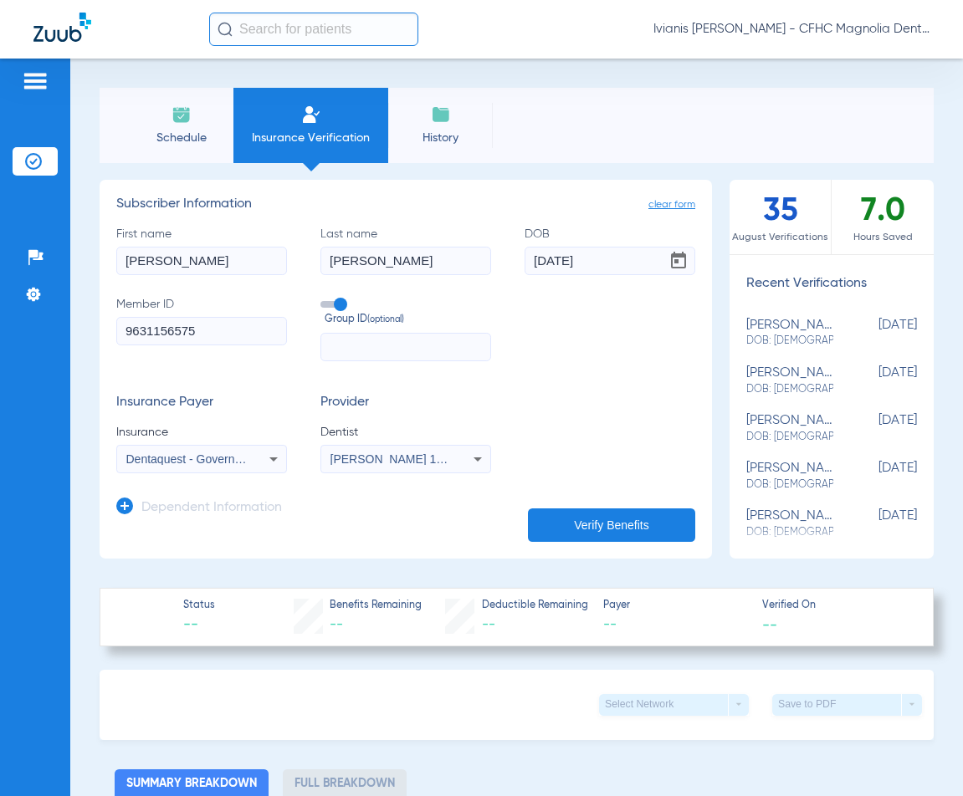
type input "[DATE]"
click at [587, 526] on button "Verify Benefits" at bounding box center [611, 525] width 167 height 33
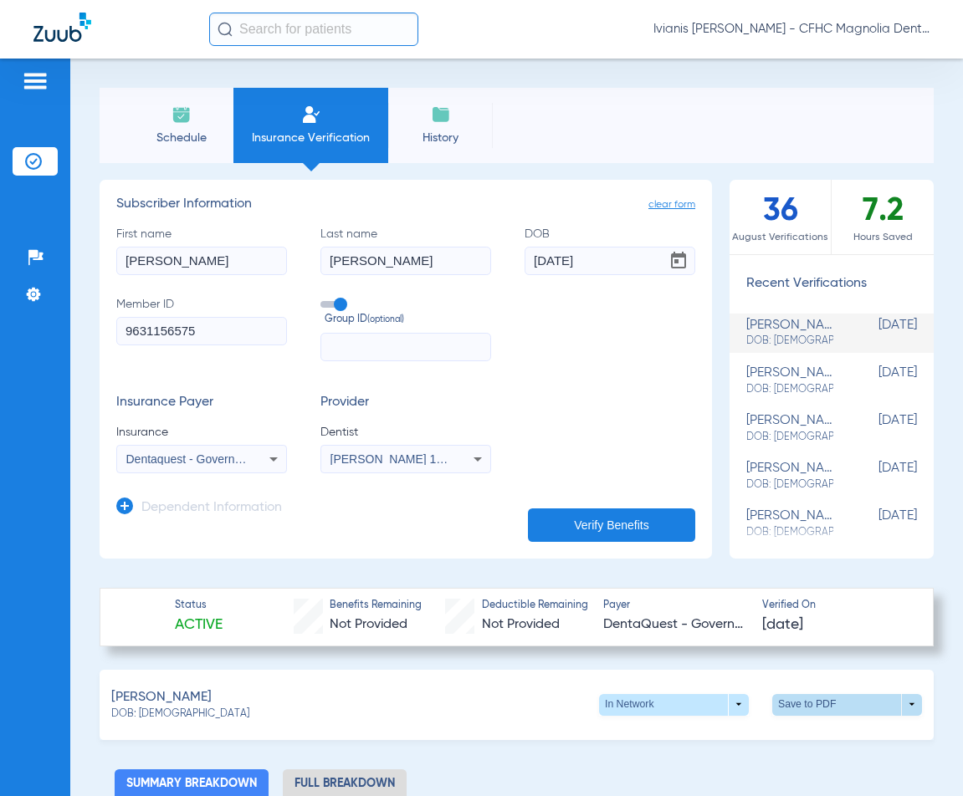
click at [811, 703] on span at bounding box center [847, 705] width 150 height 22
click at [694, 735] on span "Save to PDF" at bounding box center [709, 736] width 66 height 12
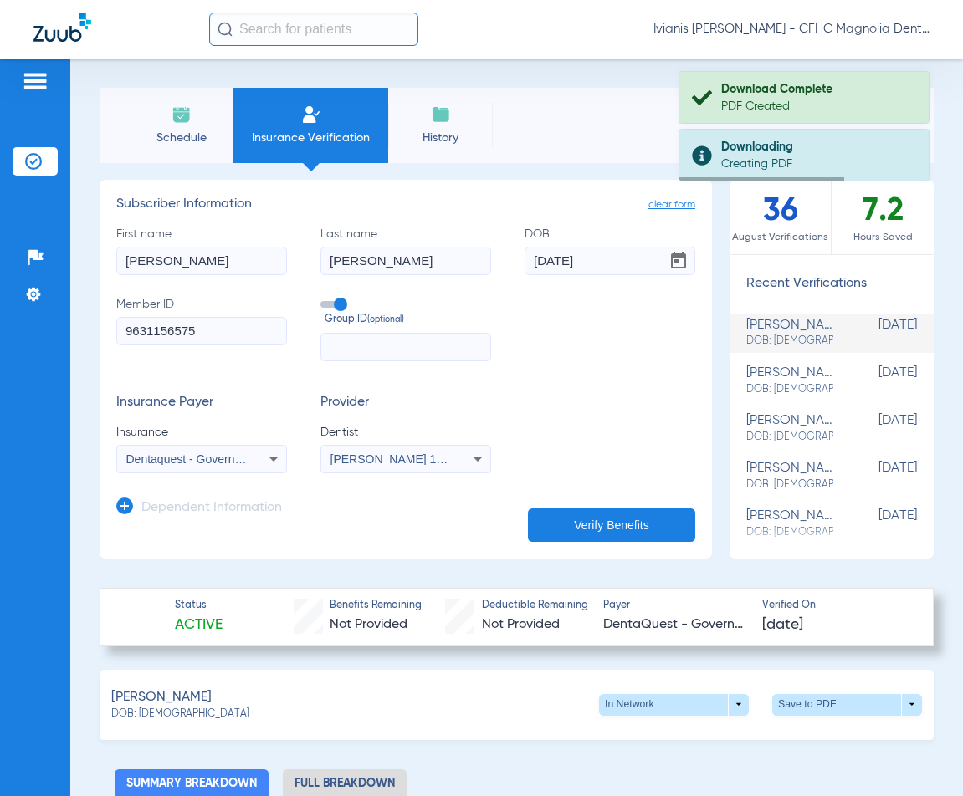
drag, startPoint x: 198, startPoint y: 713, endPoint x: 140, endPoint y: 714, distance: 58.6
click at [140, 714] on div "DOB: [DEMOGRAPHIC_DATA]" at bounding box center [180, 715] width 138 height 15
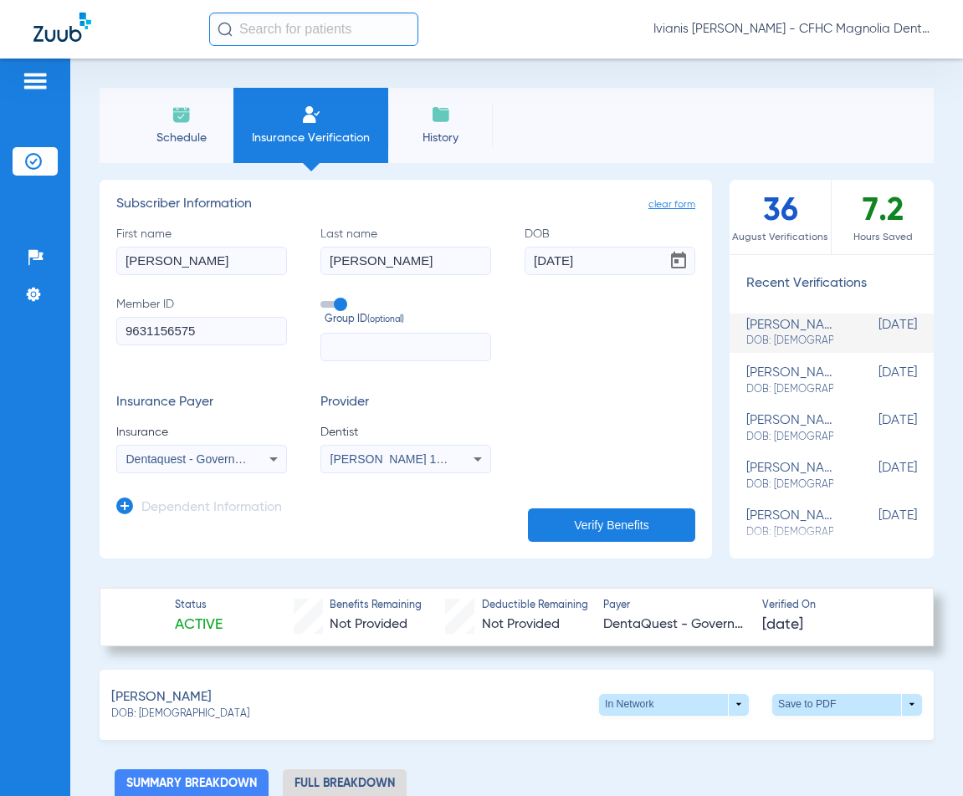
copy span "[DATE]"
click at [171, 131] on span "Schedule" at bounding box center [180, 138] width 79 height 17
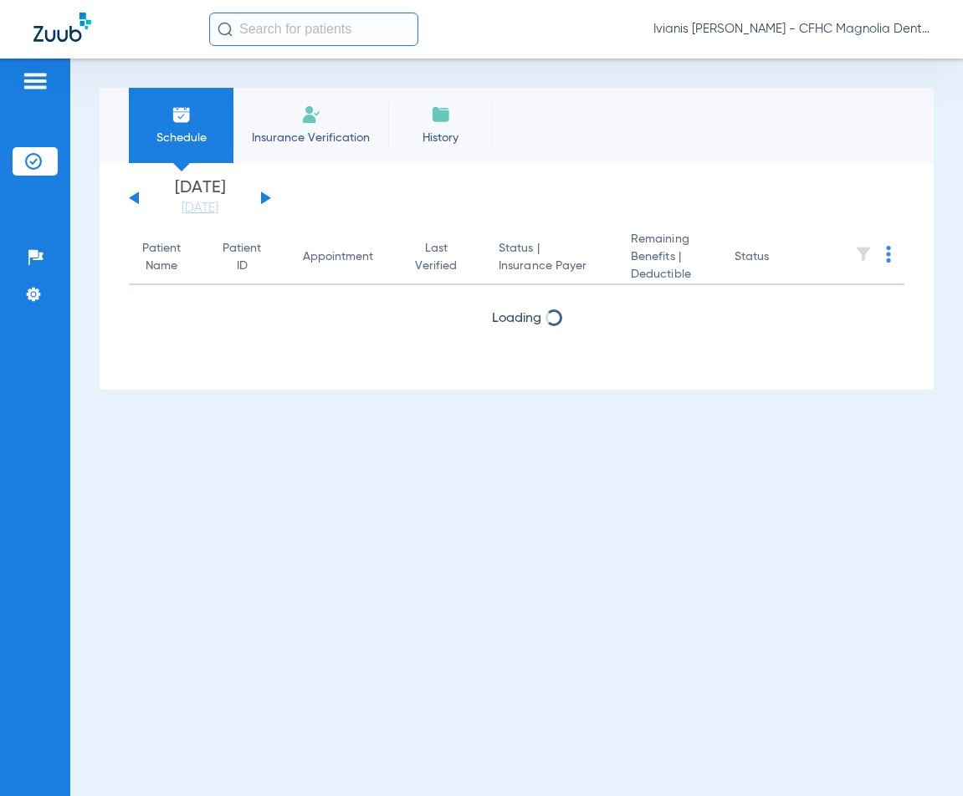
click at [267, 134] on span "Insurance Verification" at bounding box center [311, 138] width 130 height 17
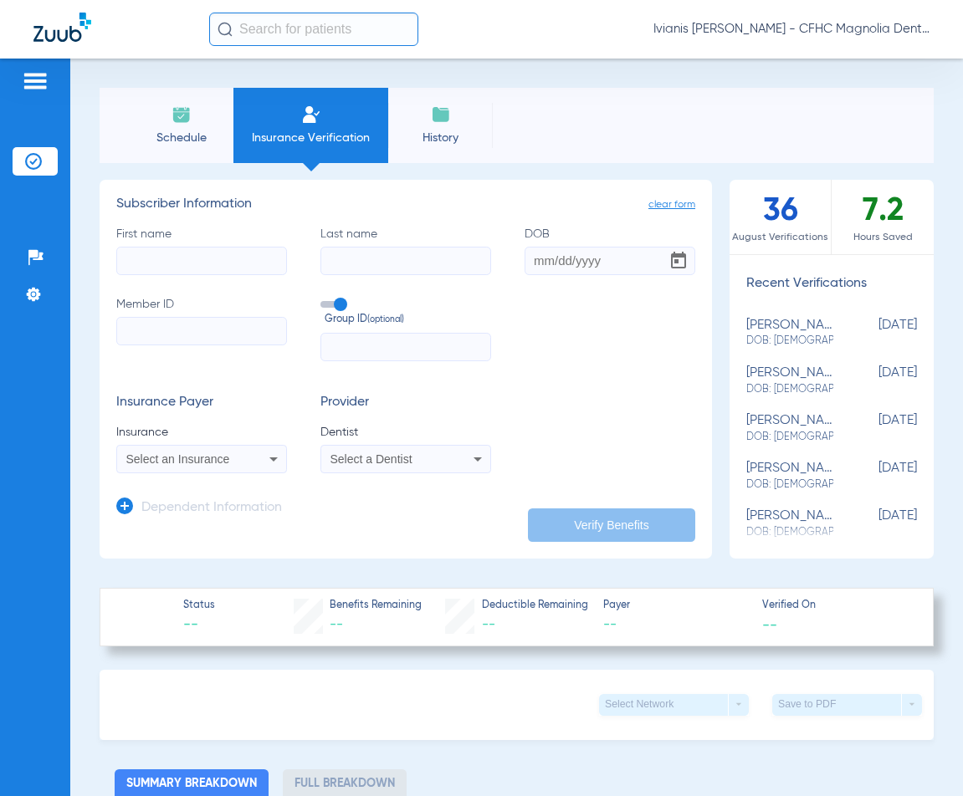
click at [157, 330] on input "Member ID" at bounding box center [201, 331] width 171 height 28
paste input "9595275204"
type input "9595275204"
click at [161, 263] on input "First name" at bounding box center [201, 261] width 171 height 28
type input "ZANAIYA"
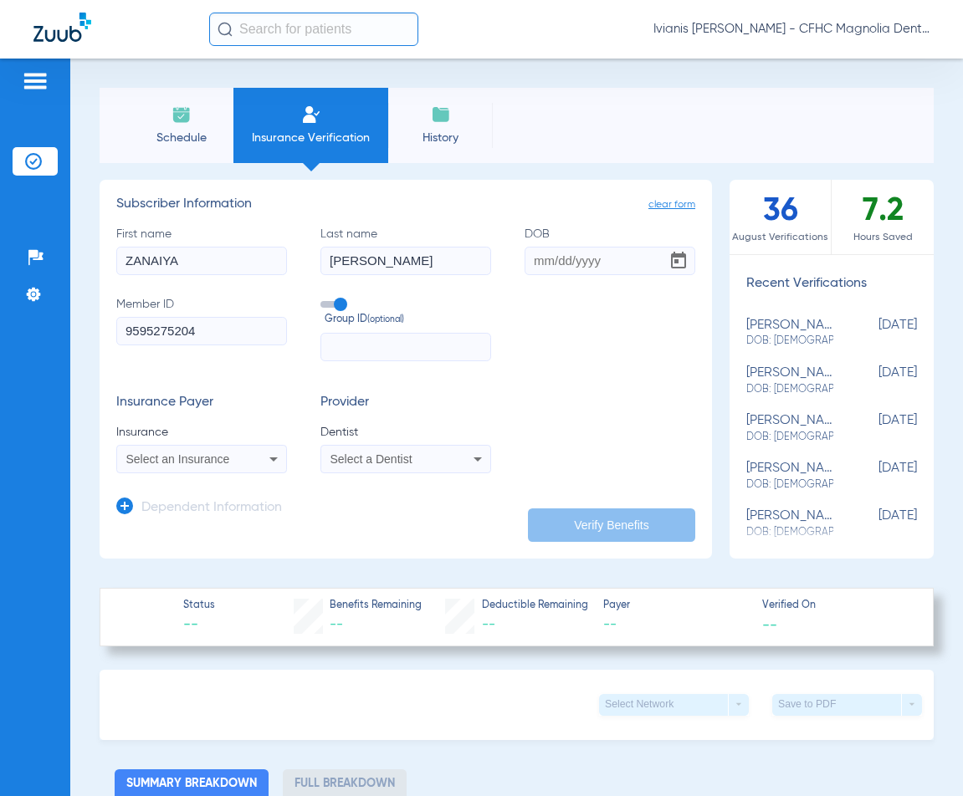
type input "[PERSON_NAME]"
type input "[DATE]"
click at [217, 461] on span "Select an Insurance" at bounding box center [178, 459] width 104 height 13
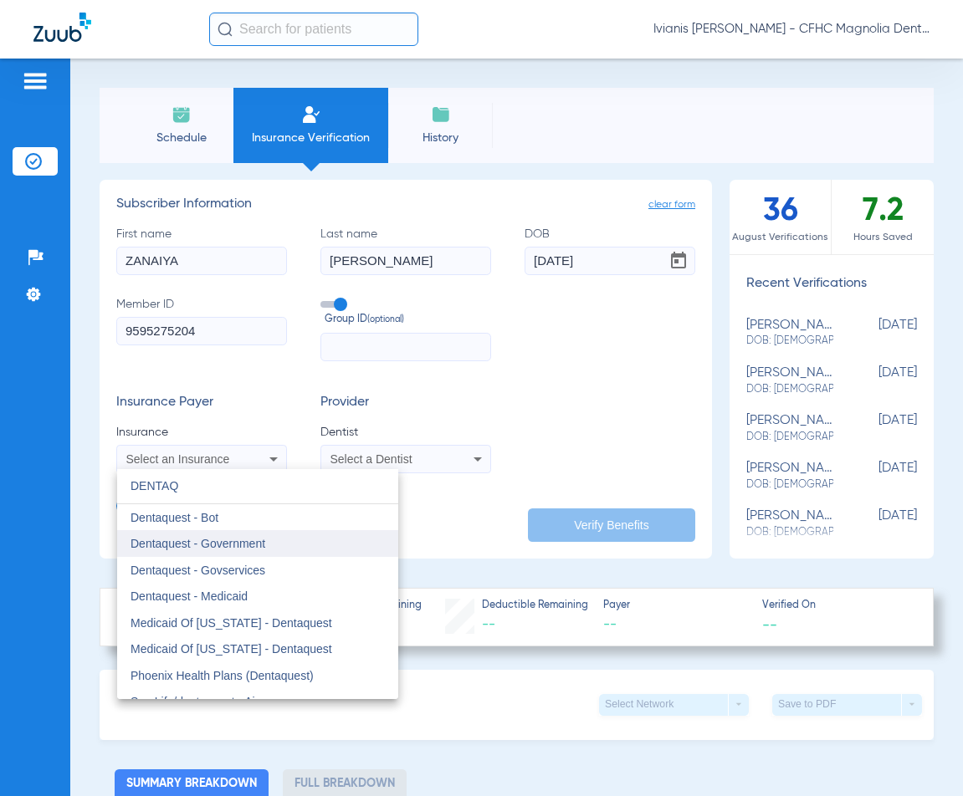
type input "DENTAQ"
click at [283, 544] on mat-option "Dentaquest - Government" at bounding box center [257, 543] width 281 height 27
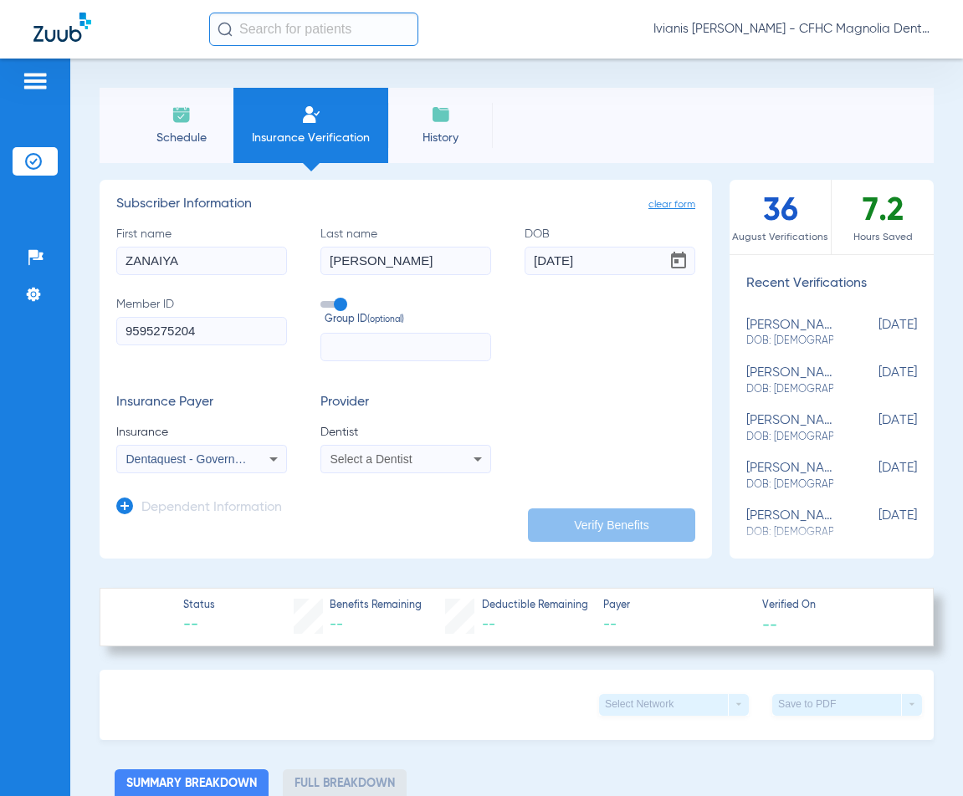
click at [392, 456] on span "Select a Dentist" at bounding box center [371, 459] width 82 height 13
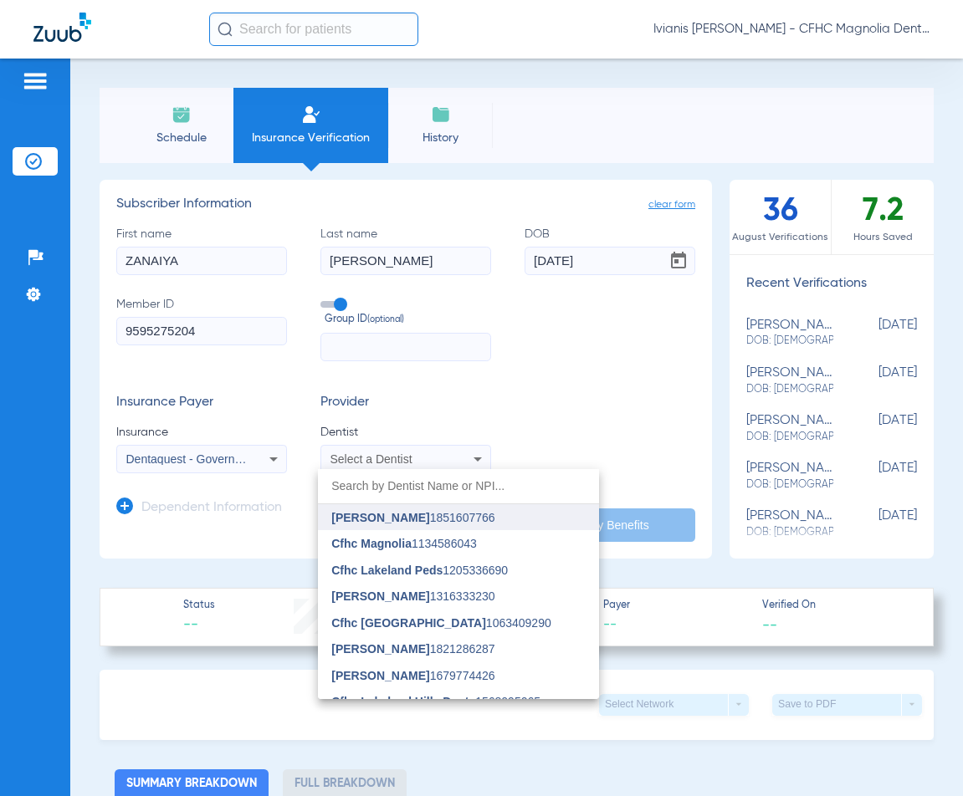
click at [433, 515] on span "[PERSON_NAME] 1851607766" at bounding box center [412, 518] width 163 height 12
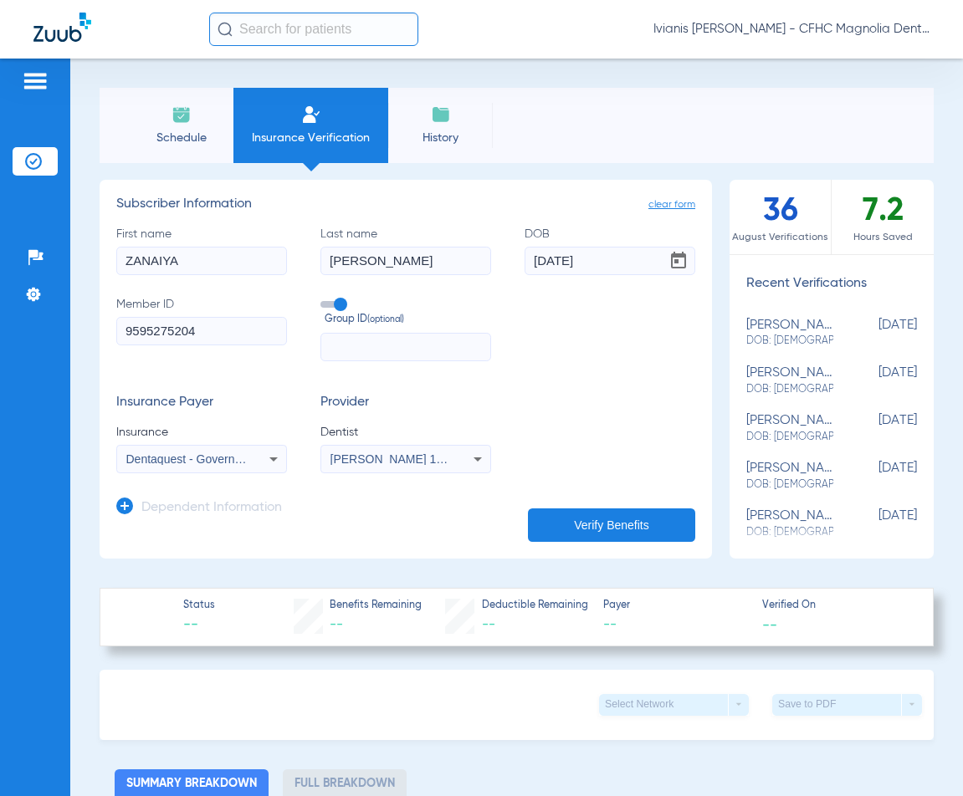
click at [647, 522] on button "Verify Benefits" at bounding box center [611, 525] width 167 height 33
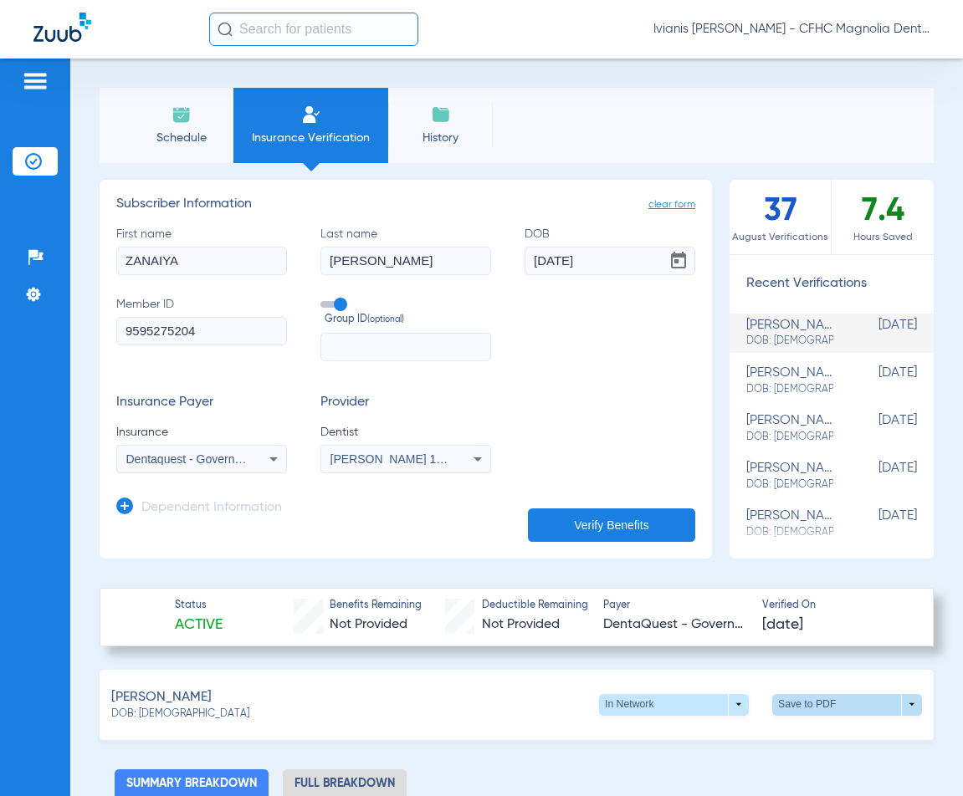
click at [801, 709] on span at bounding box center [847, 705] width 150 height 22
click at [705, 731] on span "Save to PDF" at bounding box center [709, 736] width 66 height 12
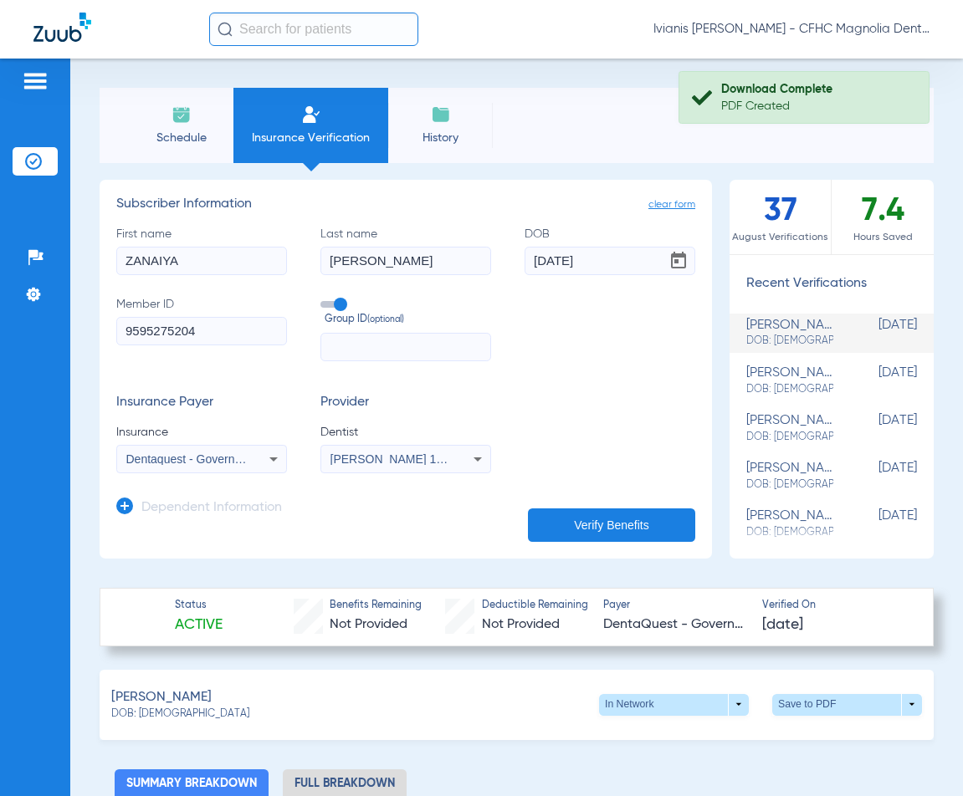
drag, startPoint x: 194, startPoint y: 717, endPoint x: 140, endPoint y: 719, distance: 54.4
click at [140, 719] on div "DOB: [DEMOGRAPHIC_DATA]" at bounding box center [180, 715] width 138 height 15
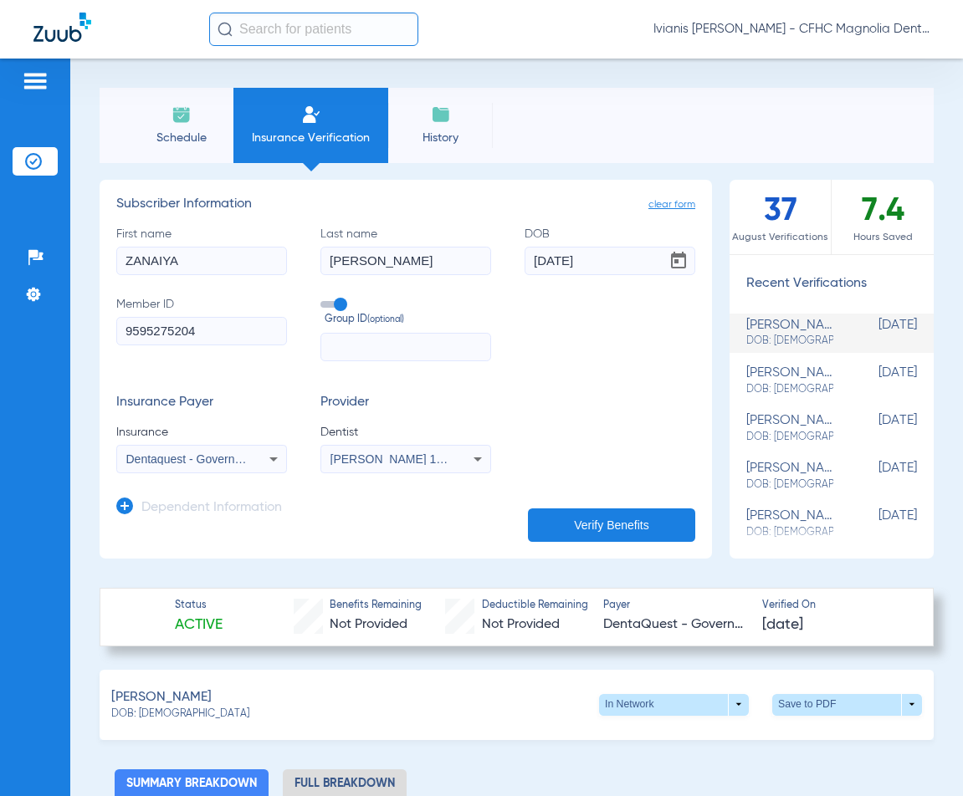
copy span "[DATE]"
click at [167, 130] on span "Schedule" at bounding box center [180, 138] width 79 height 17
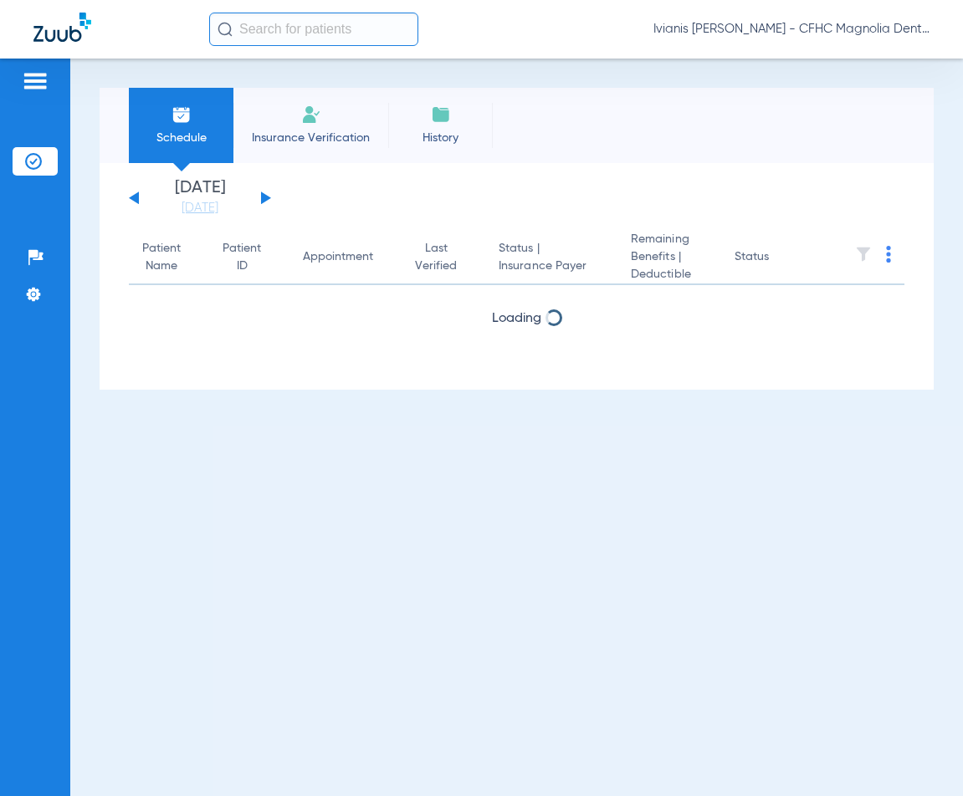
click at [276, 134] on span "Insurance Verification" at bounding box center [311, 138] width 130 height 17
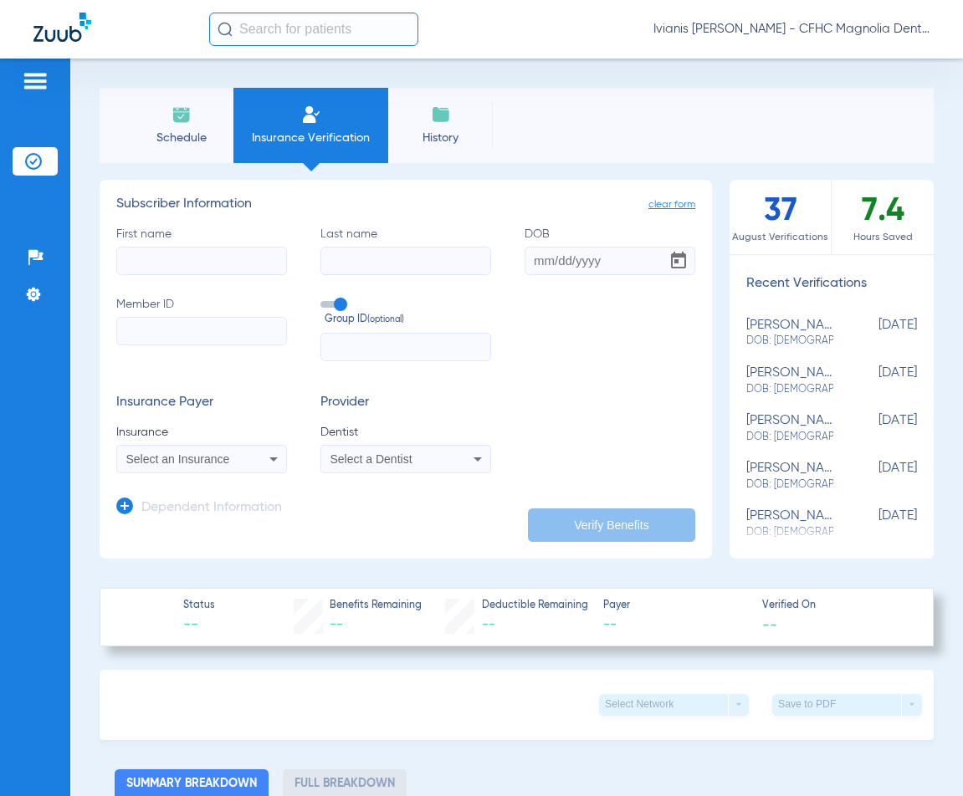
click at [173, 331] on input "Member ID" at bounding box center [201, 331] width 171 height 28
paste input "9559538012"
type input "9559538012"
click at [165, 253] on input "First name" at bounding box center [201, 261] width 171 height 28
type input "[PERSON_NAME]"
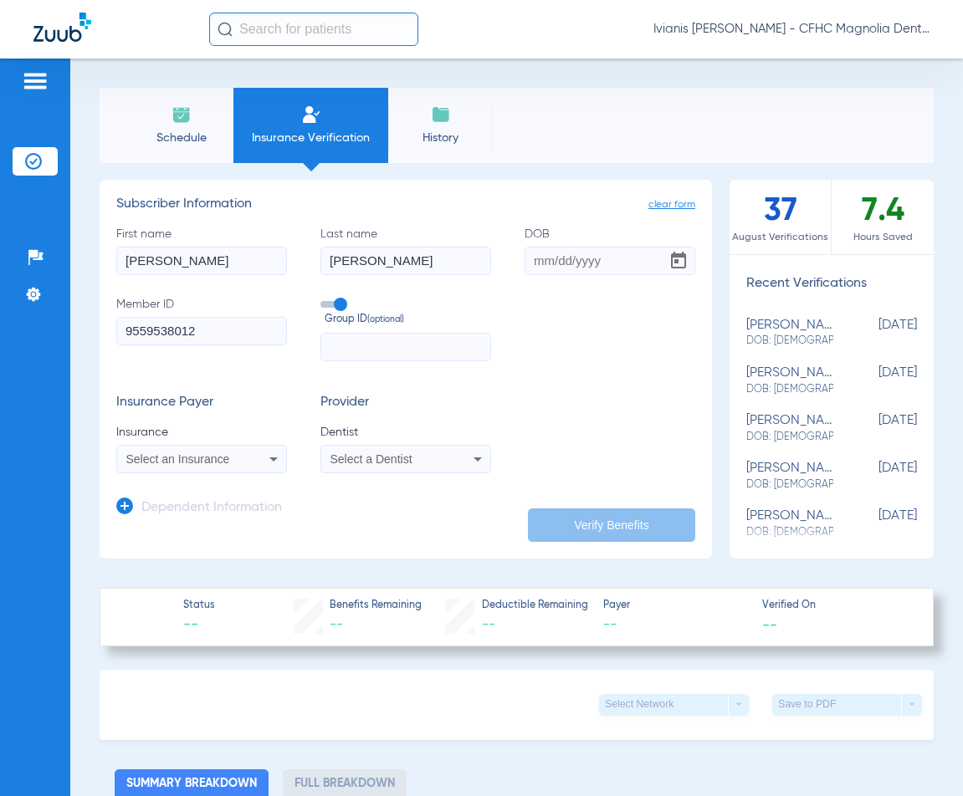
type input "[PERSON_NAME]"
type input "[DATE]"
click at [186, 465] on div "Select an Insurance" at bounding box center [201, 459] width 169 height 20
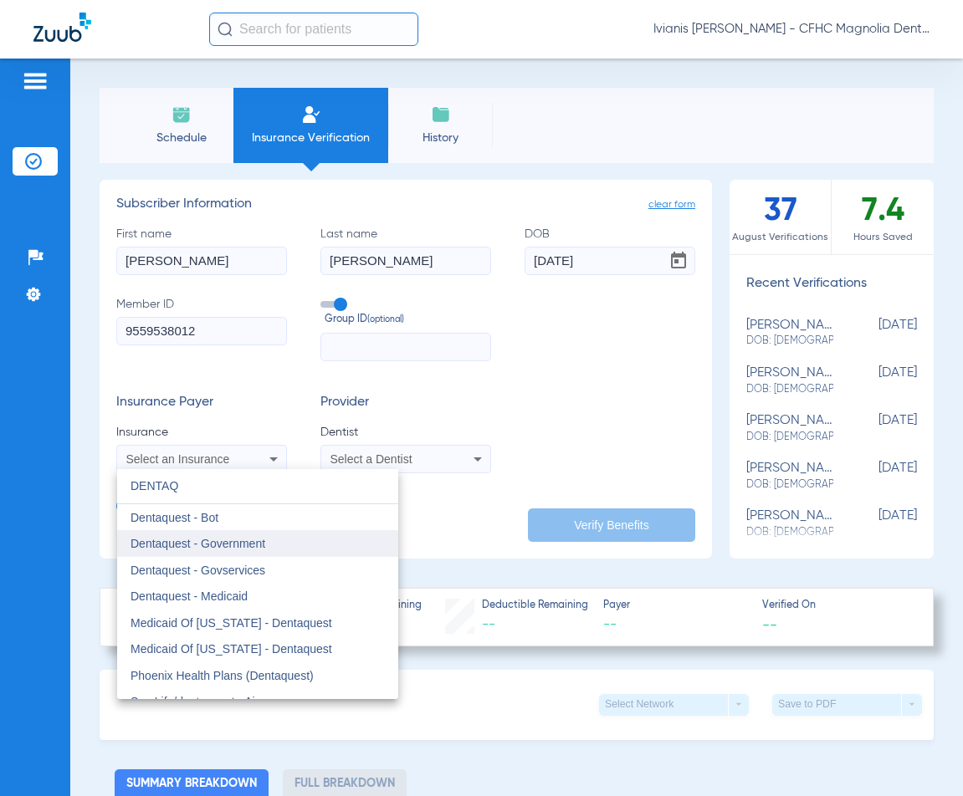
type input "DENTAQ"
click at [243, 538] on span "Dentaquest - Government" at bounding box center [197, 543] width 135 height 13
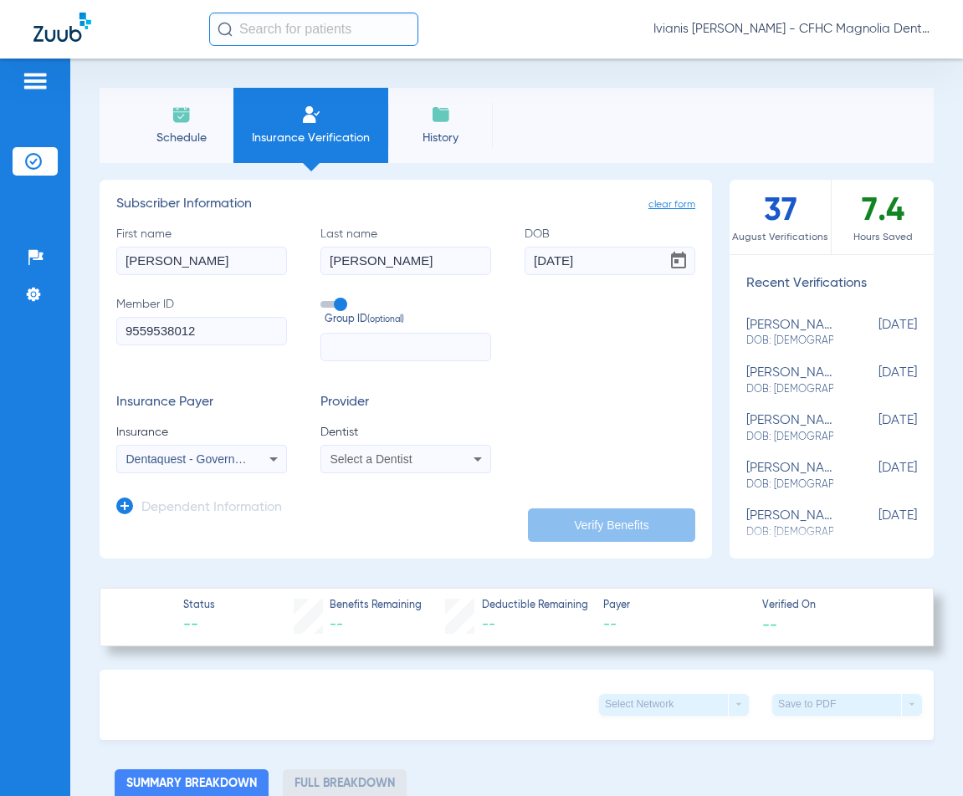
click at [378, 459] on span "Select a Dentist" at bounding box center [371, 459] width 82 height 13
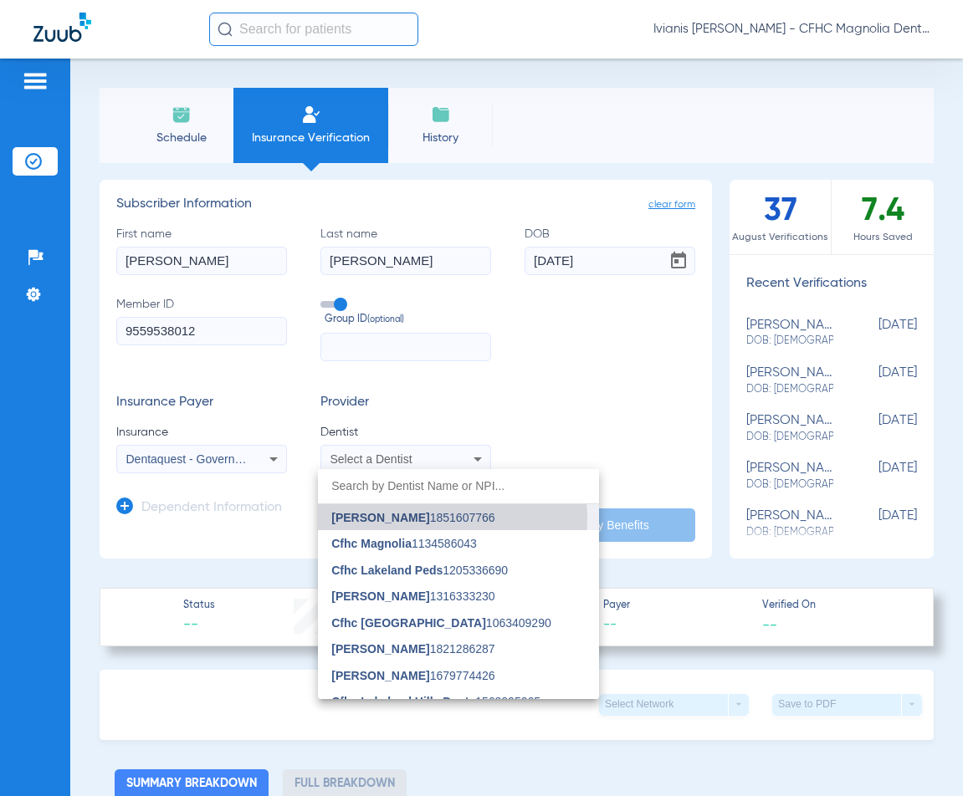
click at [408, 519] on span "[PERSON_NAME]" at bounding box center [380, 517] width 98 height 13
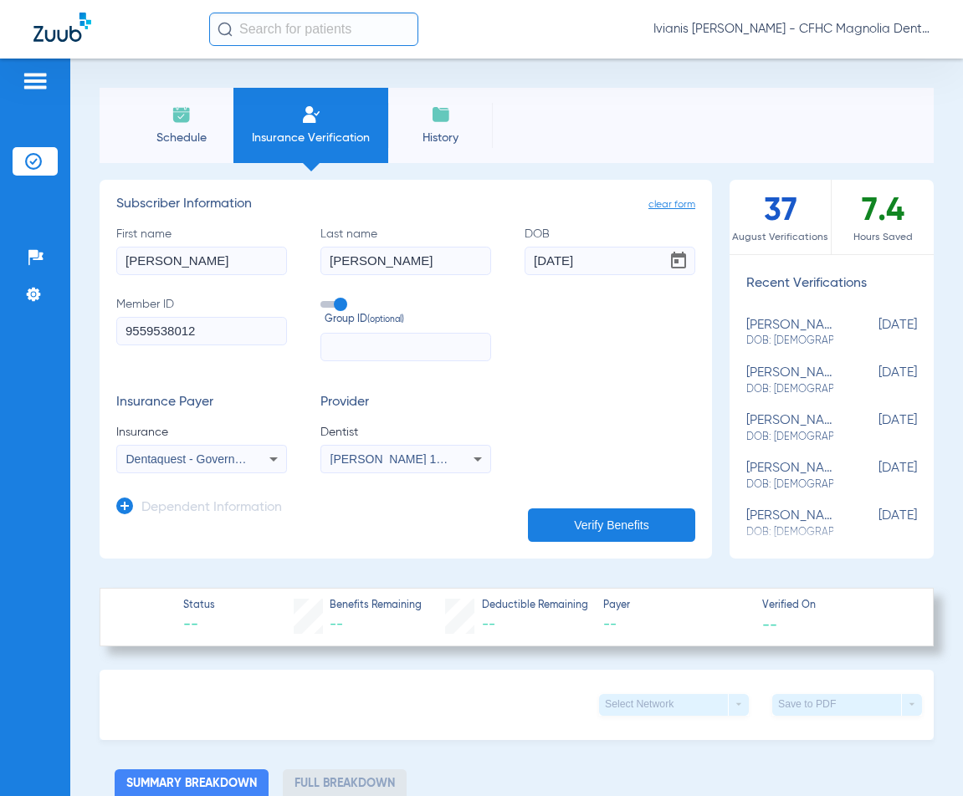
click at [616, 535] on button "Verify Benefits" at bounding box center [611, 525] width 167 height 33
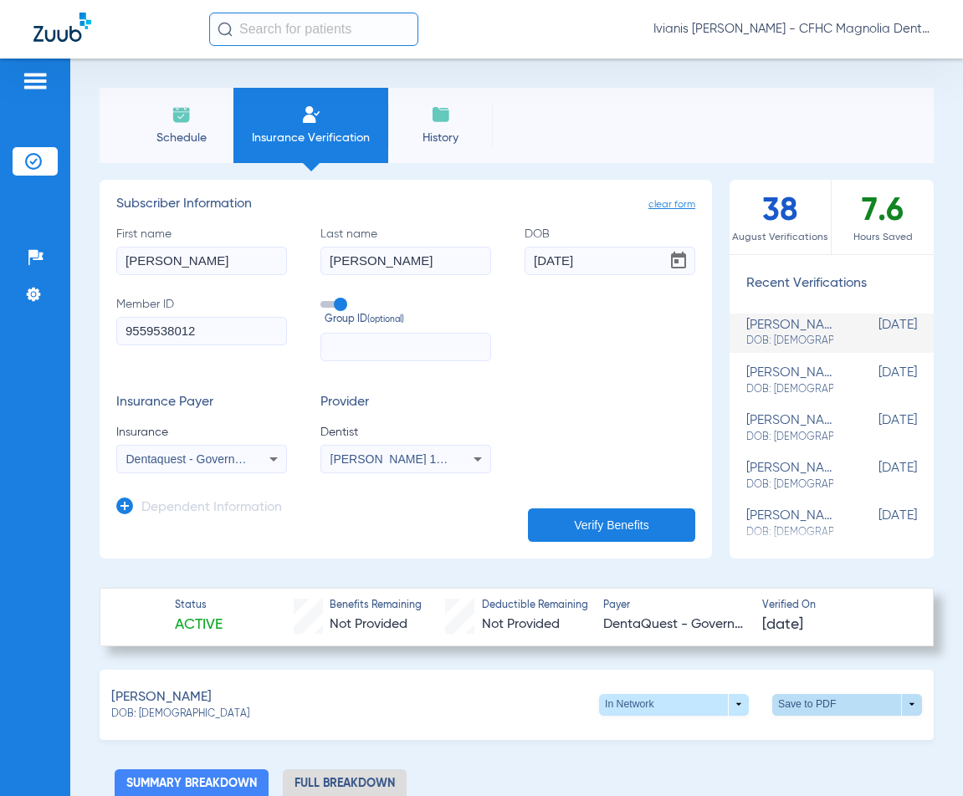
click at [796, 703] on span at bounding box center [847, 705] width 150 height 22
click at [697, 738] on span "Save to PDF" at bounding box center [709, 736] width 66 height 12
click at [195, 119] on li "Schedule" at bounding box center [181, 125] width 105 height 75
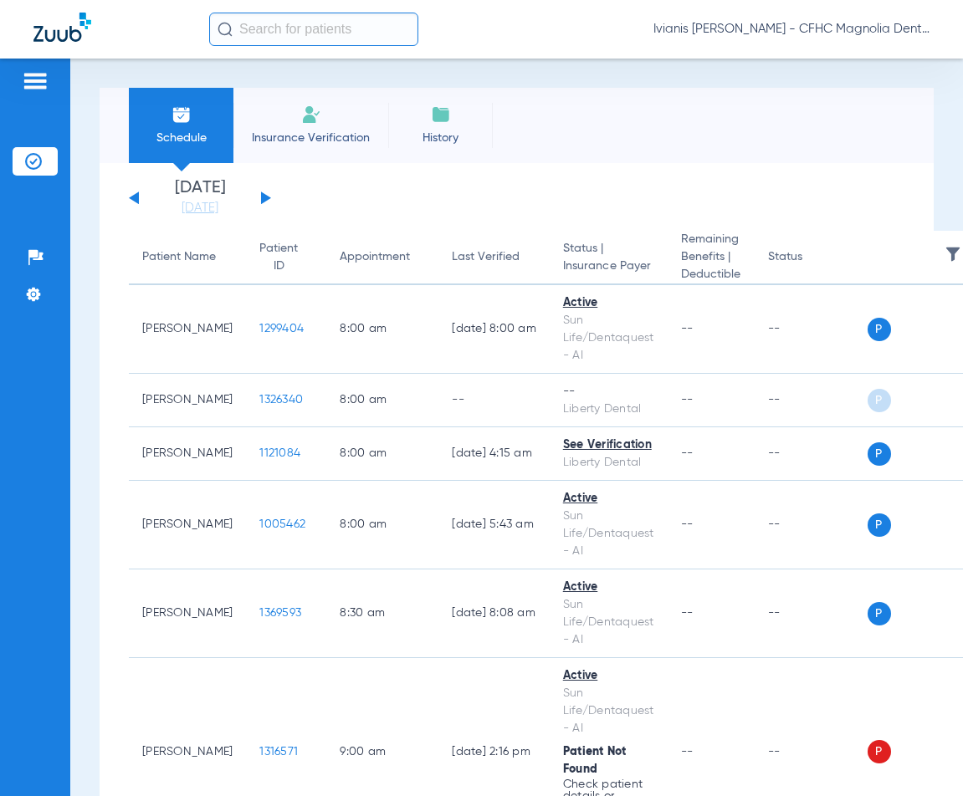
click at [301, 133] on span "Insurance Verification" at bounding box center [311, 138] width 130 height 17
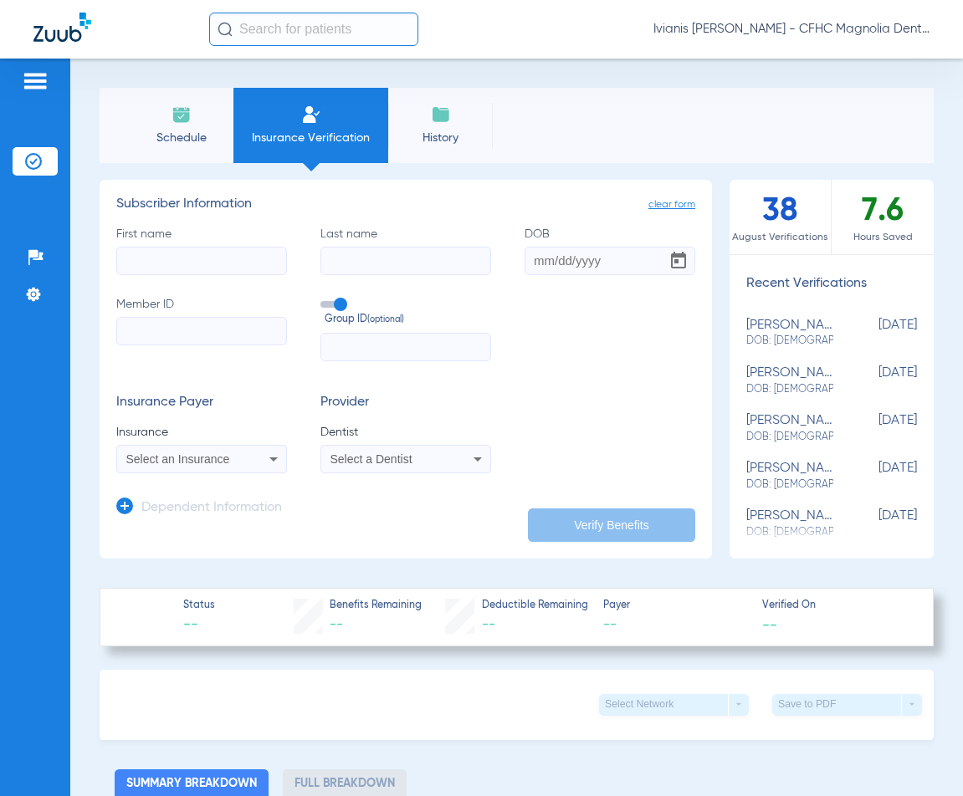
click at [182, 334] on input "Member ID" at bounding box center [201, 331] width 171 height 28
paste input "9666647133"
type input "9666647133"
click at [166, 254] on input "First name" at bounding box center [201, 261] width 171 height 28
type input "BERLENSKY"
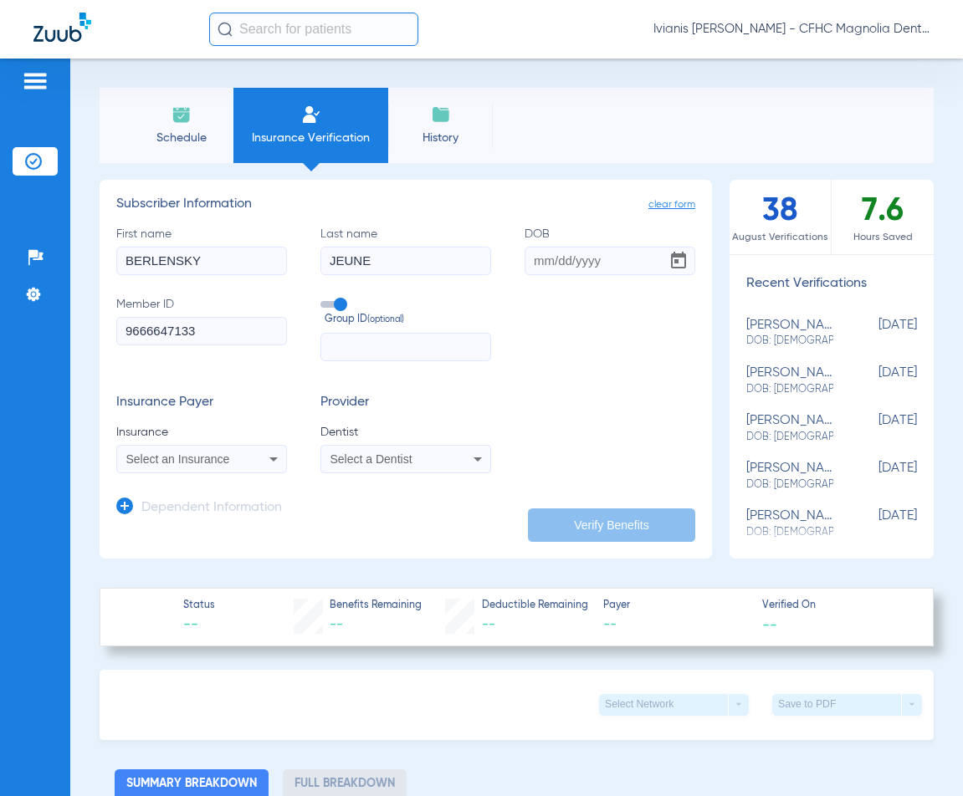
type input "JEUNE"
type input "[DATE]"
click at [205, 457] on span "Select an Insurance" at bounding box center [178, 459] width 104 height 13
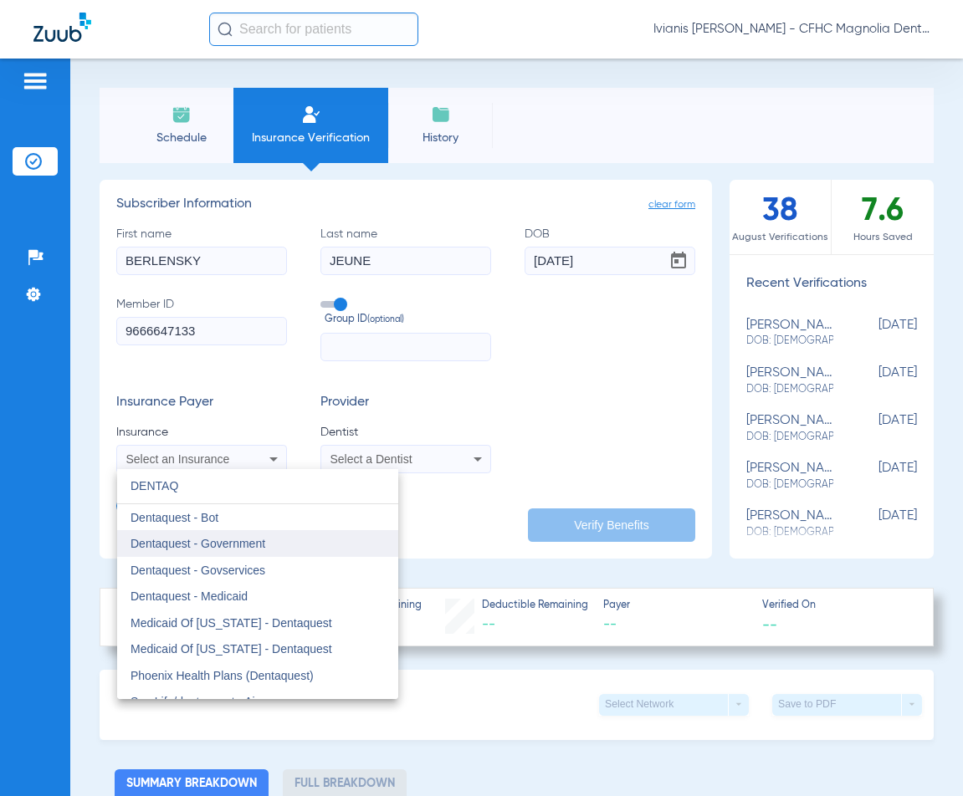
type input "DENTAQ"
click at [254, 544] on span "Dentaquest - Government" at bounding box center [197, 543] width 135 height 13
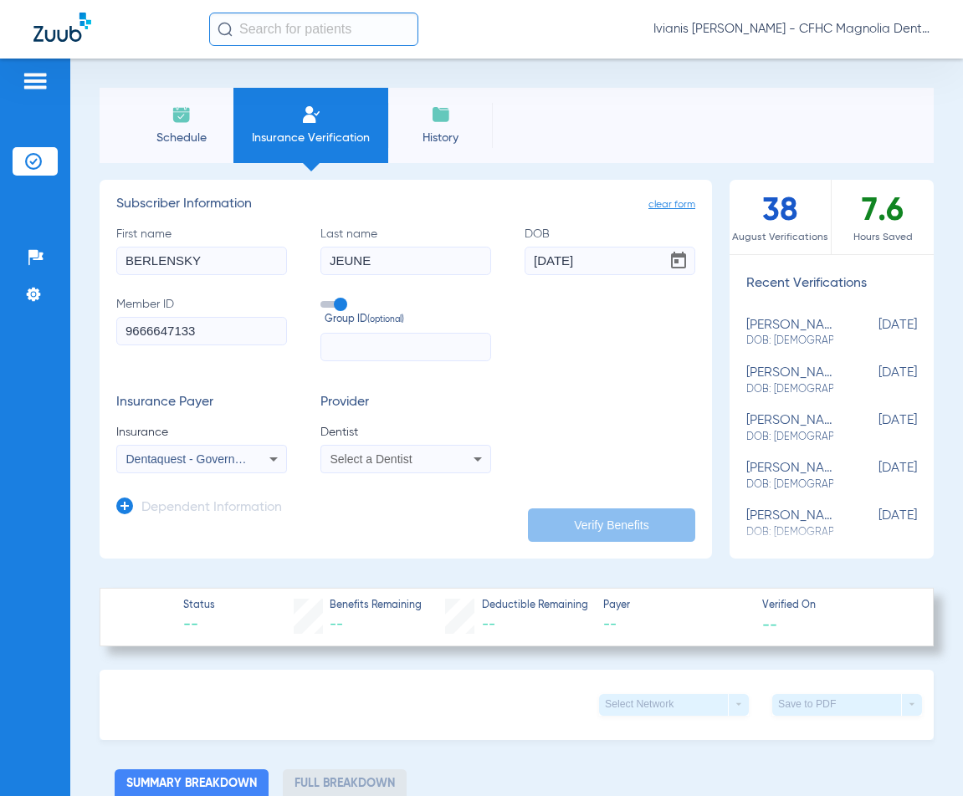
click at [385, 453] on span "Select a Dentist" at bounding box center [371, 459] width 82 height 13
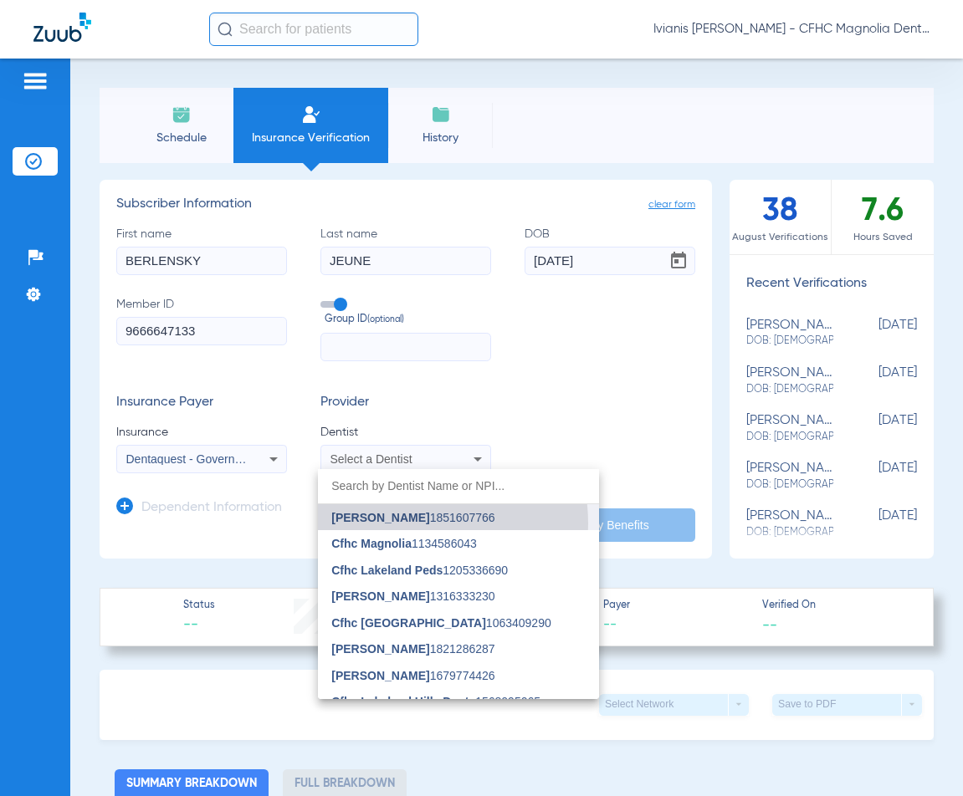
click at [414, 524] on span "[PERSON_NAME]" at bounding box center [380, 517] width 98 height 13
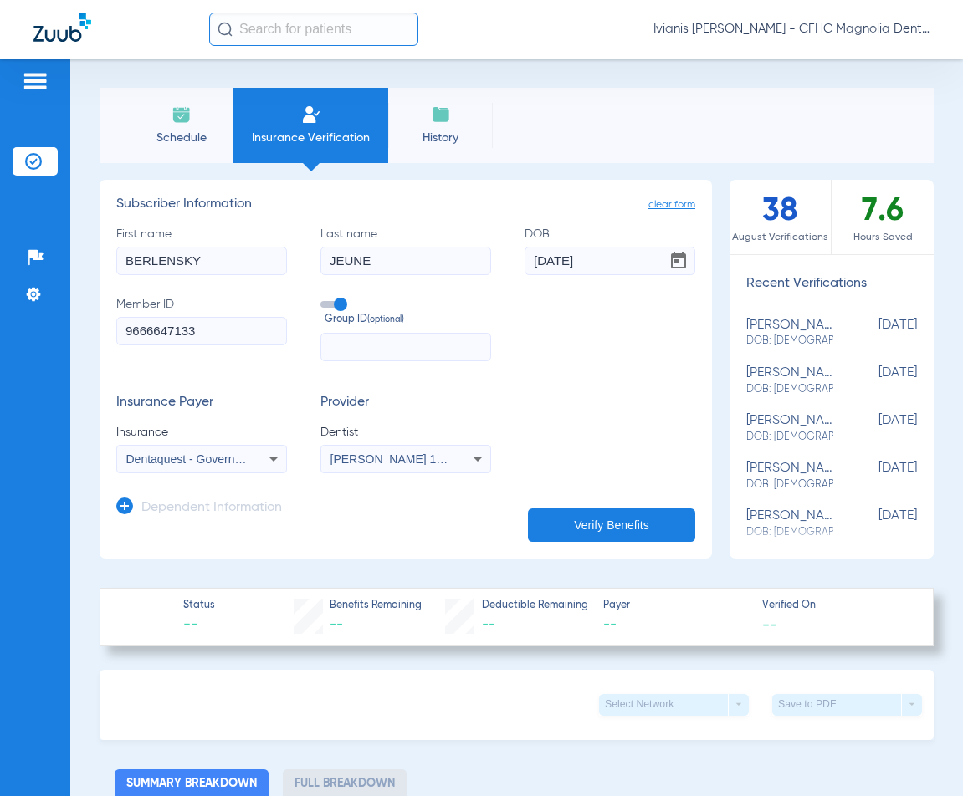
click at [625, 521] on button "Verify Benefits" at bounding box center [611, 525] width 167 height 33
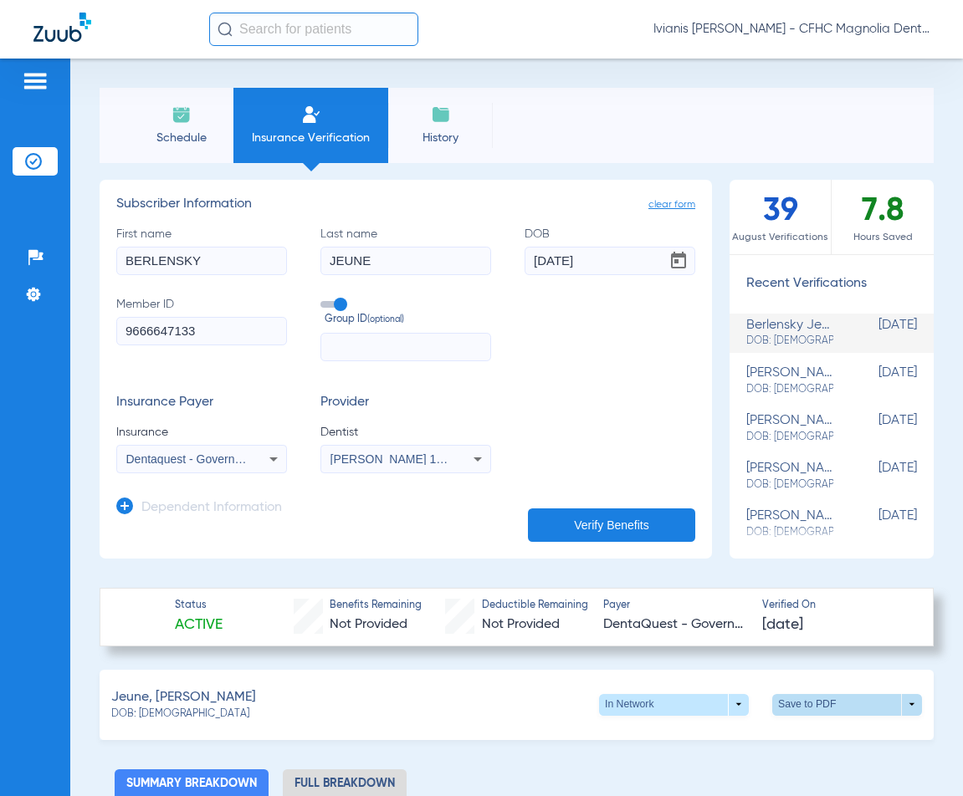
click at [805, 705] on span at bounding box center [847, 705] width 150 height 22
click at [746, 728] on button "insert_drive_file Save to PDF" at bounding box center [692, 735] width 126 height 33
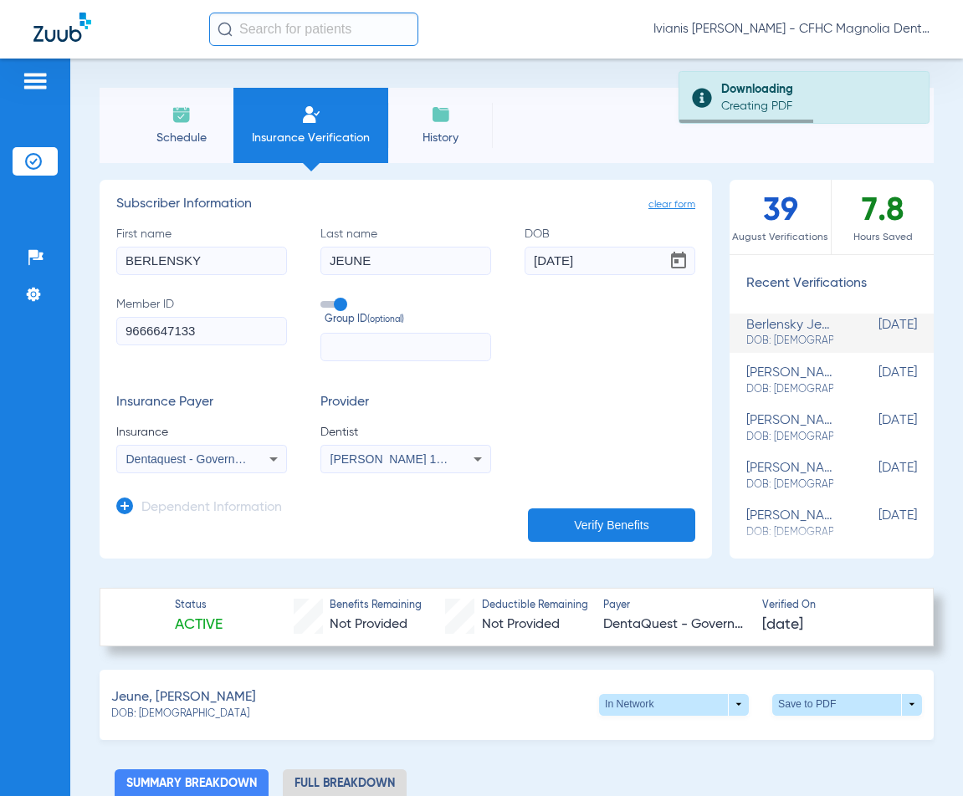
drag, startPoint x: 189, startPoint y: 714, endPoint x: 141, endPoint y: 715, distance: 48.5
click at [141, 715] on div "DOB: [DEMOGRAPHIC_DATA]" at bounding box center [183, 715] width 145 height 15
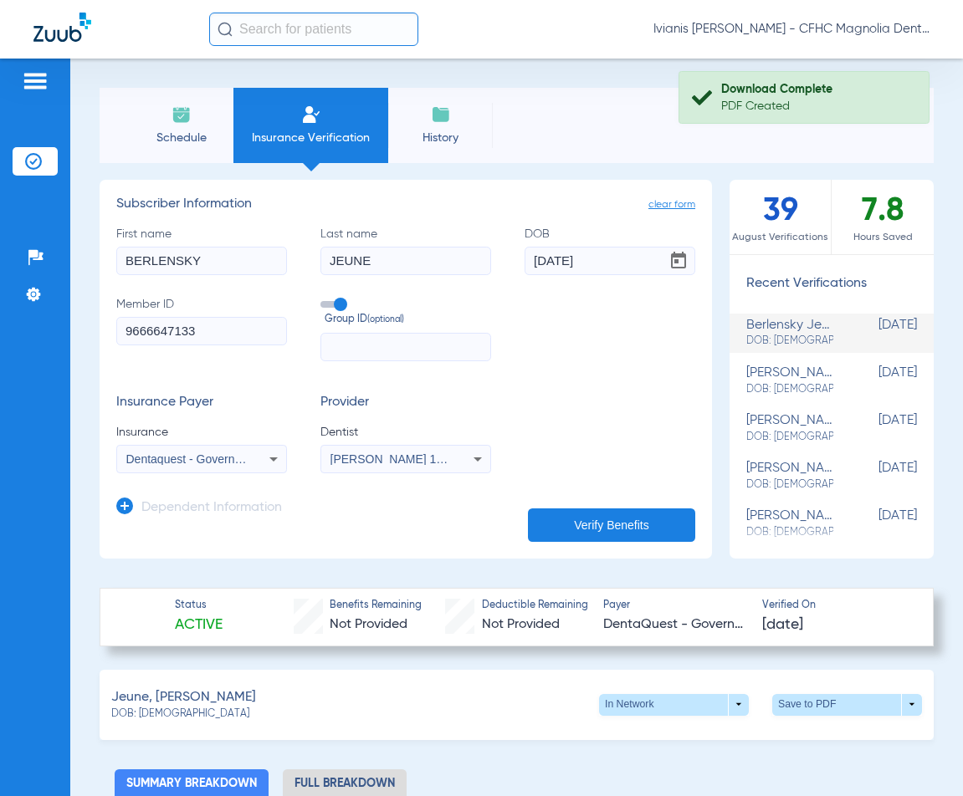
copy span "[DATE]"
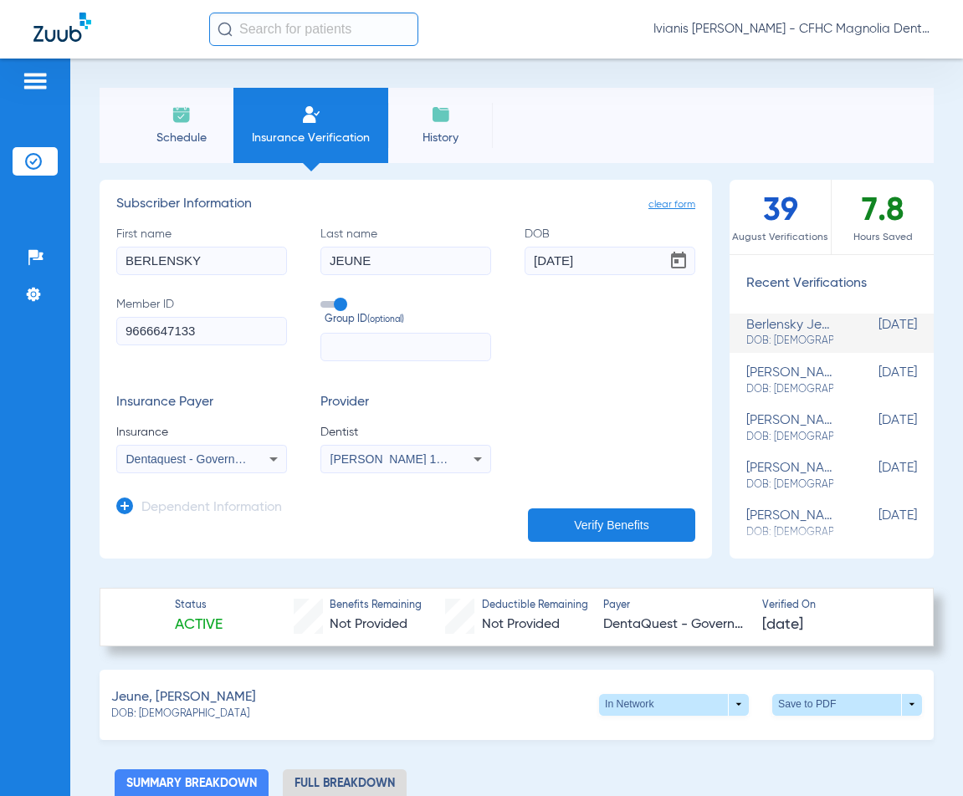
drag, startPoint x: 196, startPoint y: 332, endPoint x: 109, endPoint y: 331, distance: 87.0
click at [109, 331] on app-manual-verification-form "clear form Subscriber Information First name [PERSON_NAME] Last name JEUNE DOB …" at bounding box center [406, 369] width 612 height 379
click at [920, 153] on div "Schedule Insurance Verification History Last Appt. Sync Time: [DATE] - 11:20 AM" at bounding box center [517, 125] width 834 height 75
